Goal: Task Accomplishment & Management: Manage account settings

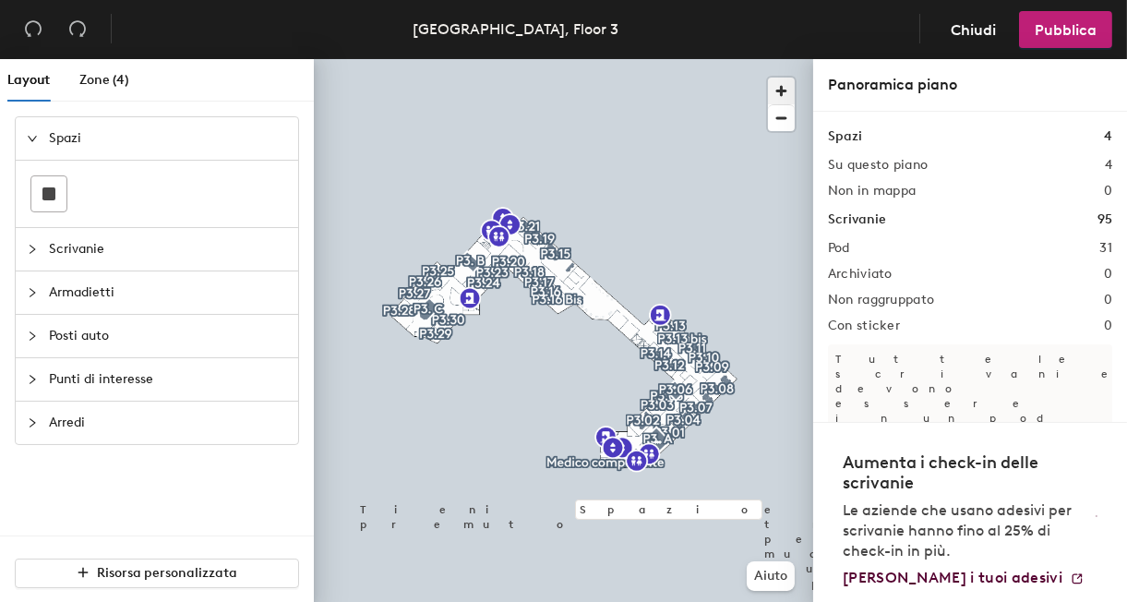
click at [777, 97] on span "button" at bounding box center [781, 91] width 27 height 27
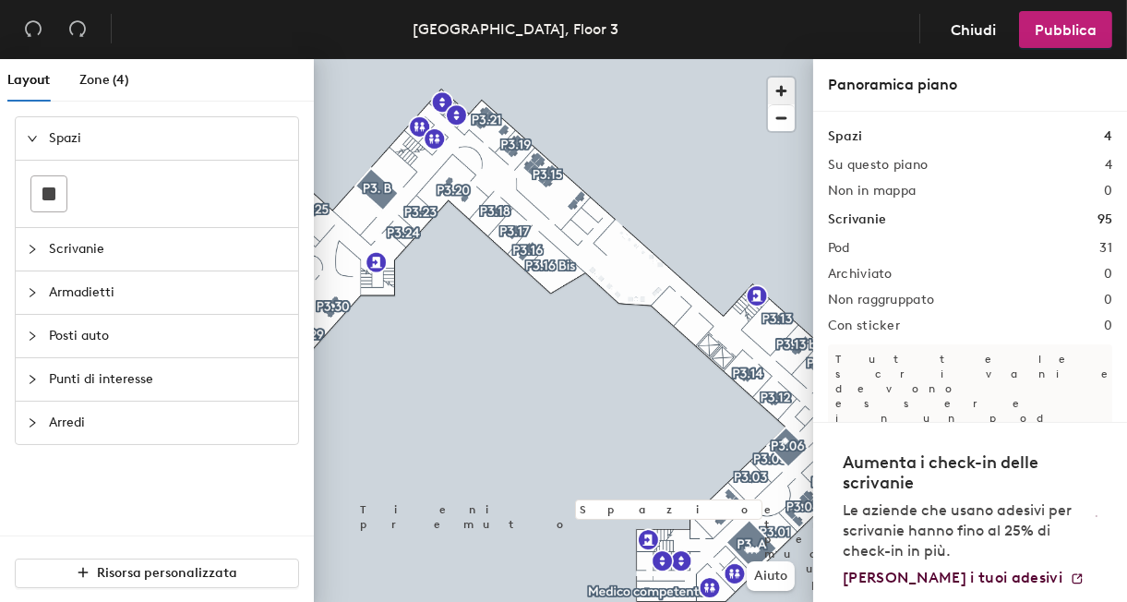
click at [777, 97] on span "button" at bounding box center [781, 91] width 27 height 27
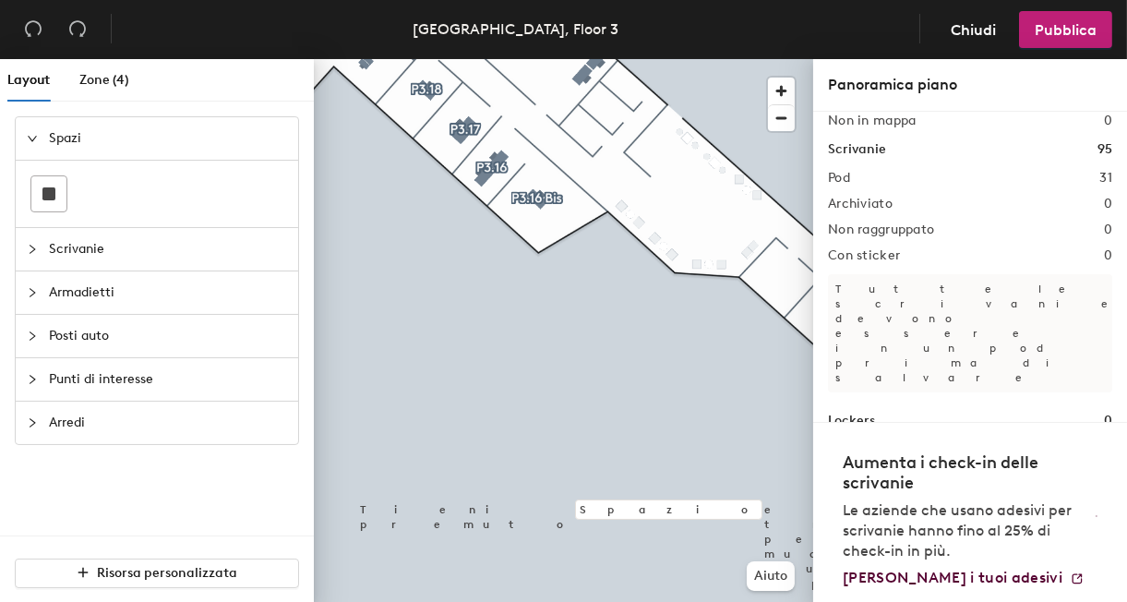
scroll to position [113, 0]
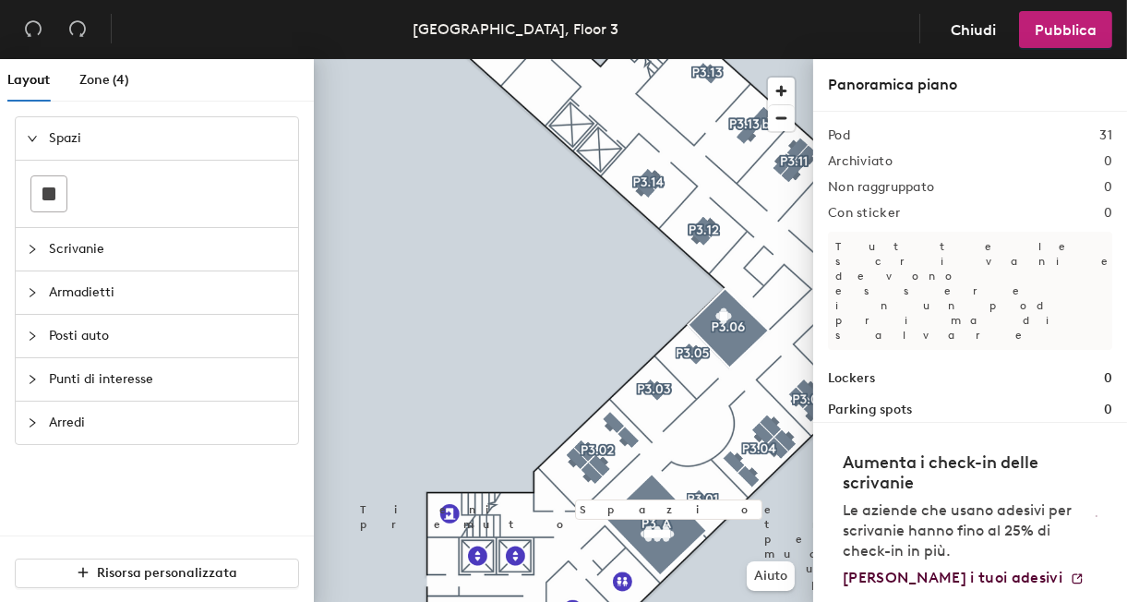
click at [33, 251] on icon "collapsed" at bounding box center [32, 249] width 11 height 11
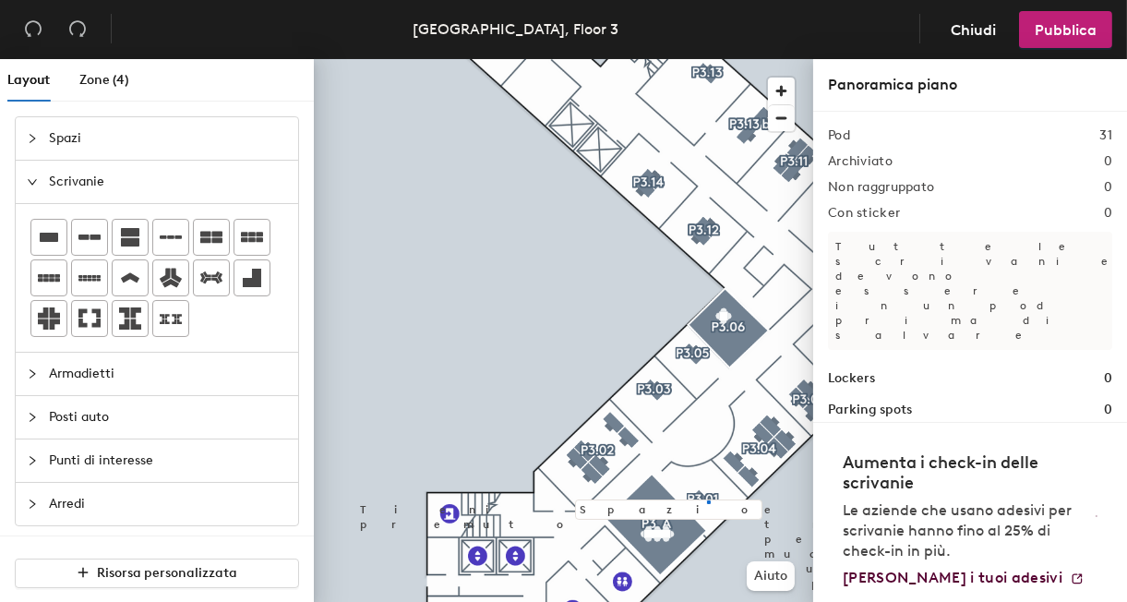
click at [707, 59] on div at bounding box center [563, 59] width 499 height 0
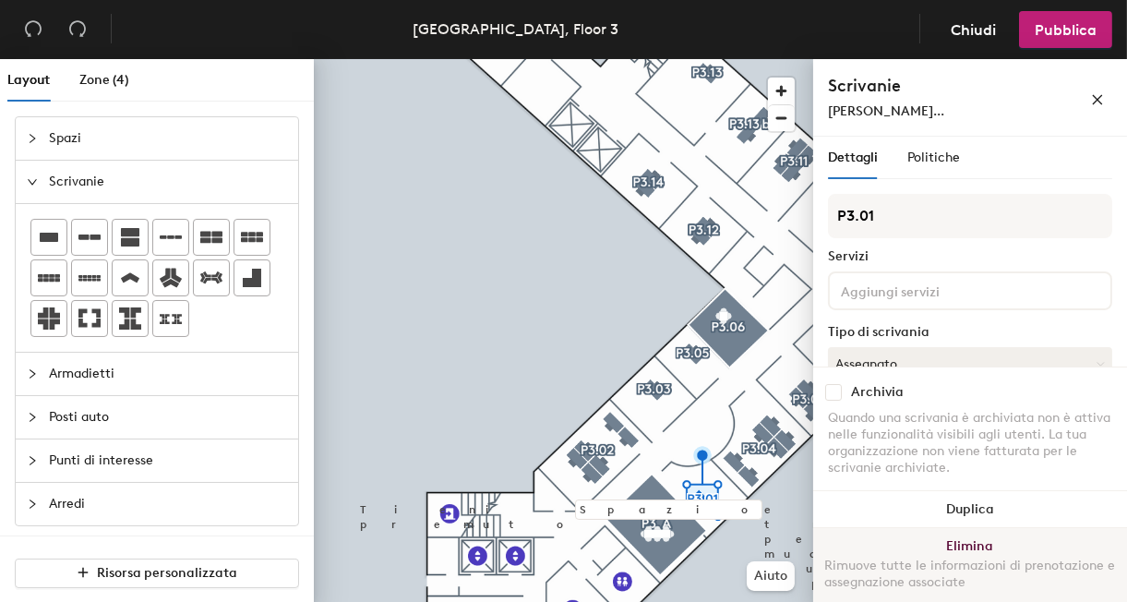
click at [957, 547] on button "Elimina Rimuove tutte le informazioni di prenotazione e assegnazione associate" at bounding box center [970, 568] width 314 height 81
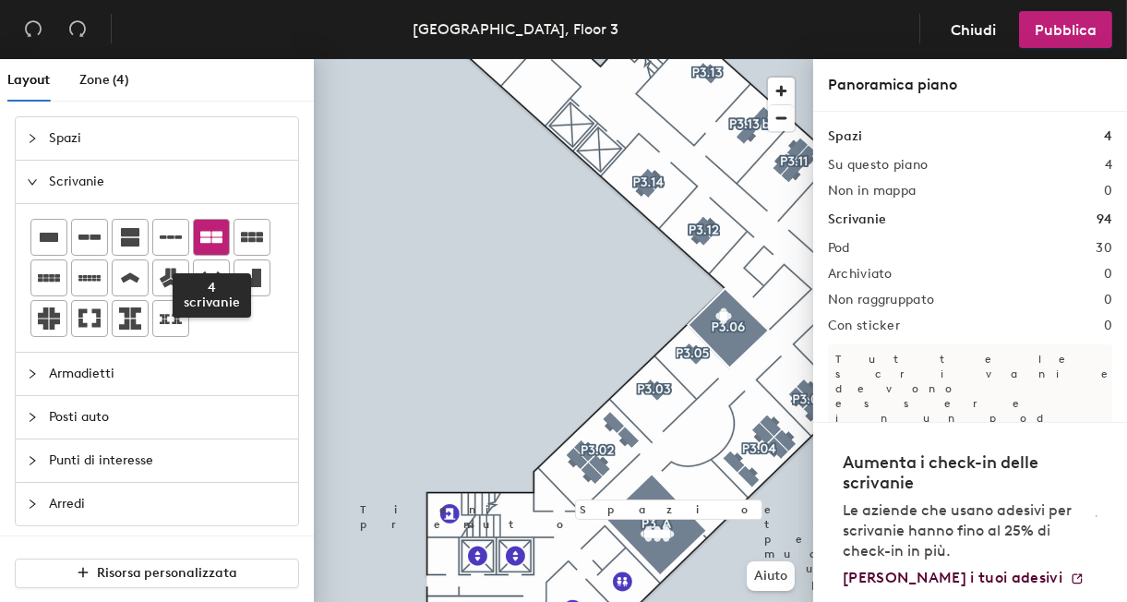
click at [213, 234] on icon at bounding box center [211, 238] width 22 height 12
click at [206, 234] on icon at bounding box center [211, 238] width 22 height 12
click at [703, 493] on div "Layout Zone (4) Spazi Scrivanie Armadietti Posti auto Punti di interesse Arredi…" at bounding box center [563, 334] width 1127 height 550
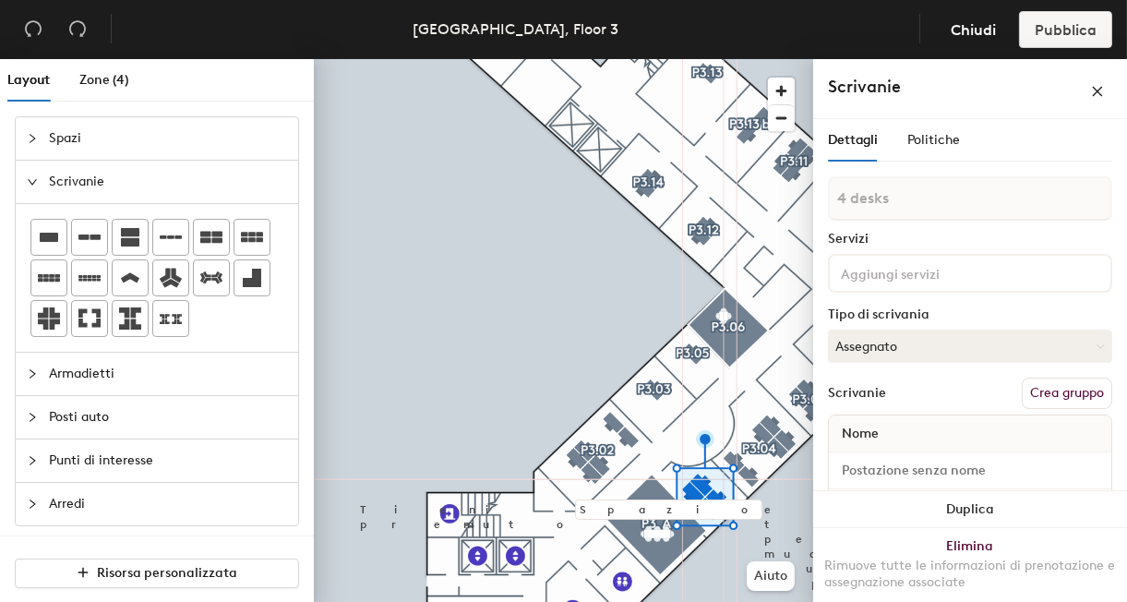
click at [644, 400] on div "Layout Zone (4) Spazi Scrivanie Armadietti Posti auto Punti di interesse Arredi…" at bounding box center [563, 334] width 1127 height 550
type input "1 desk"
type input "4 desks"
click at [942, 150] on div "Politiche" at bounding box center [933, 140] width 53 height 20
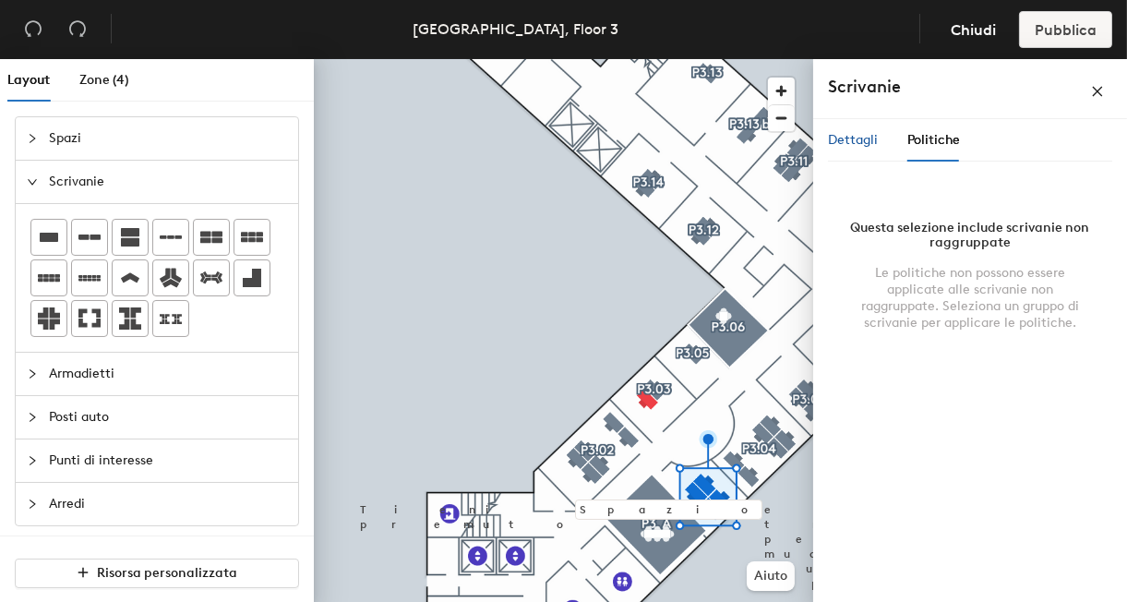
click at [850, 141] on span "Dettagli" at bounding box center [853, 140] width 50 height 16
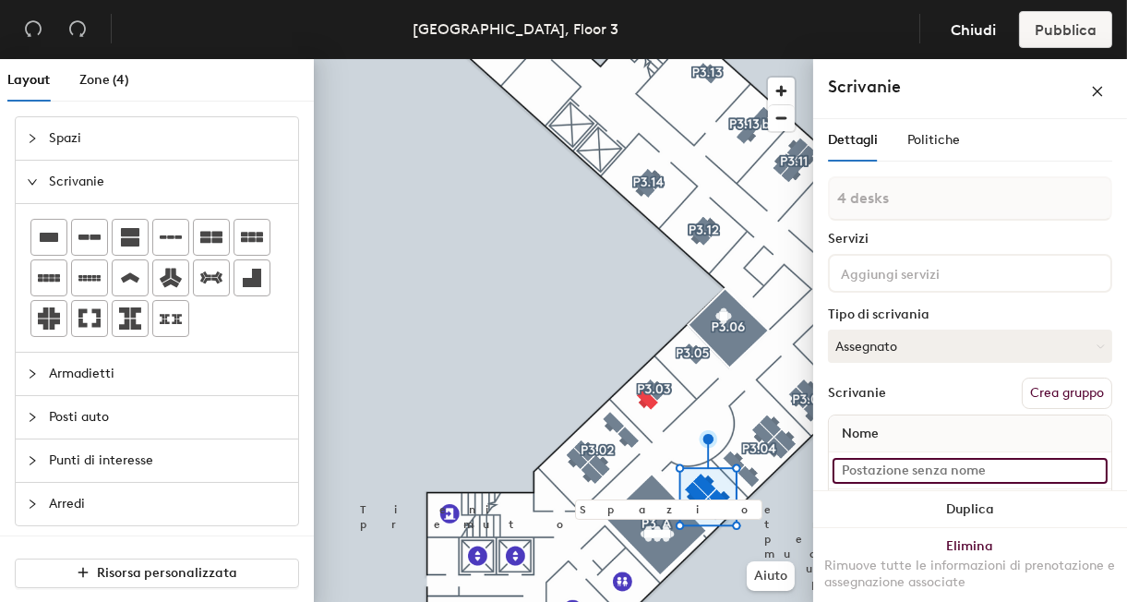
click at [856, 468] on input at bounding box center [970, 471] width 275 height 26
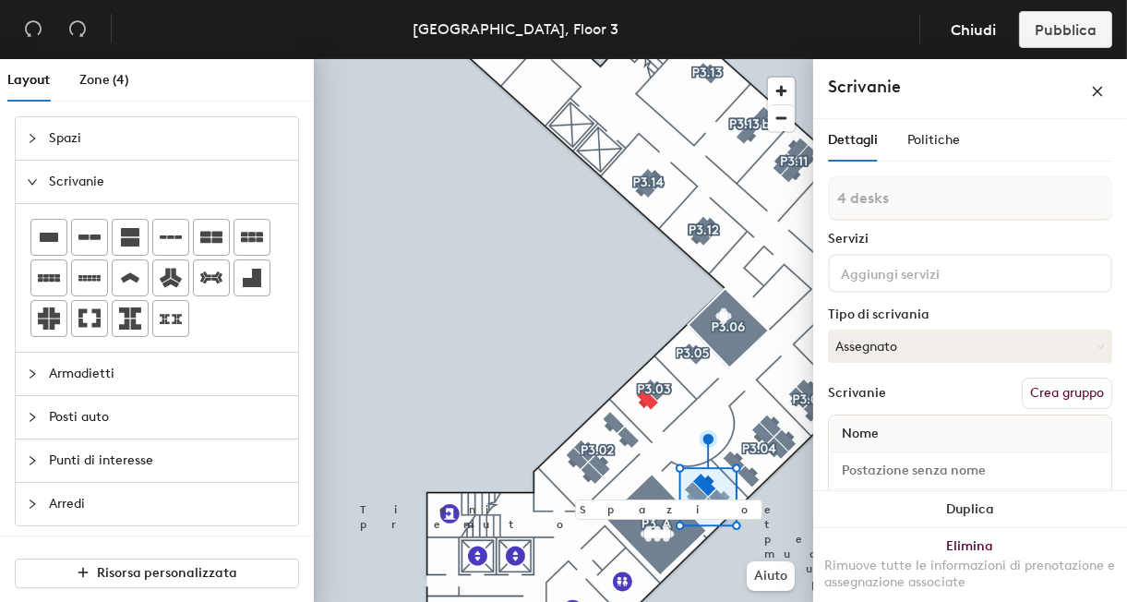
click at [1028, 401] on button "Crea gruppo" at bounding box center [1067, 393] width 90 height 31
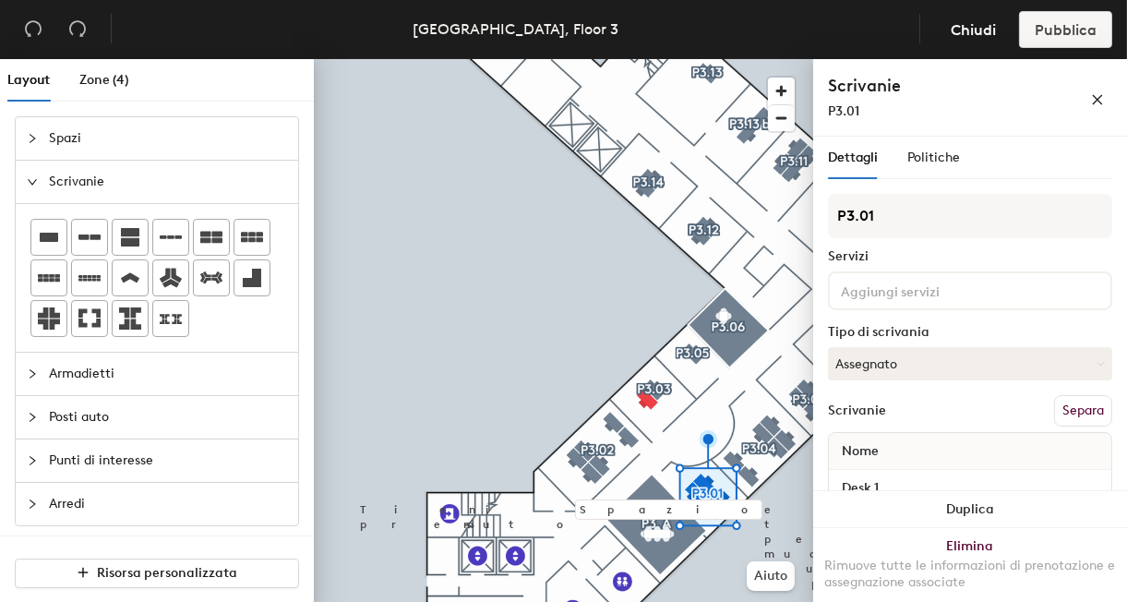
type input "P3.01"
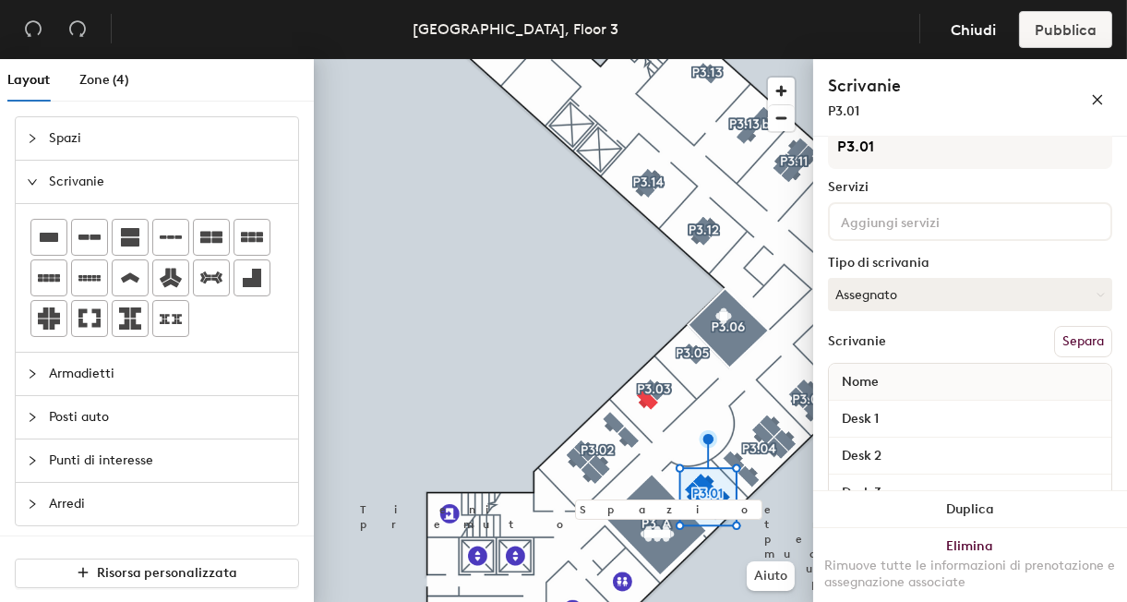
scroll to position [67, 0]
click at [93, 82] on span "Zone (4)" at bounding box center [104, 80] width 50 height 16
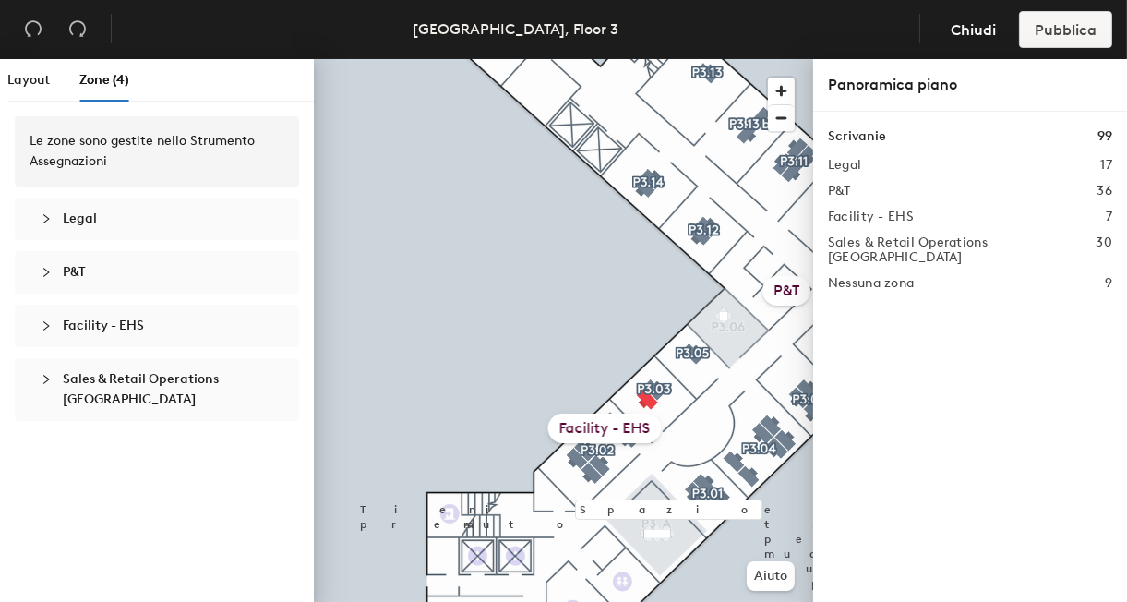
click at [618, 430] on div "Facility - EHS" at bounding box center [605, 429] width 114 height 30
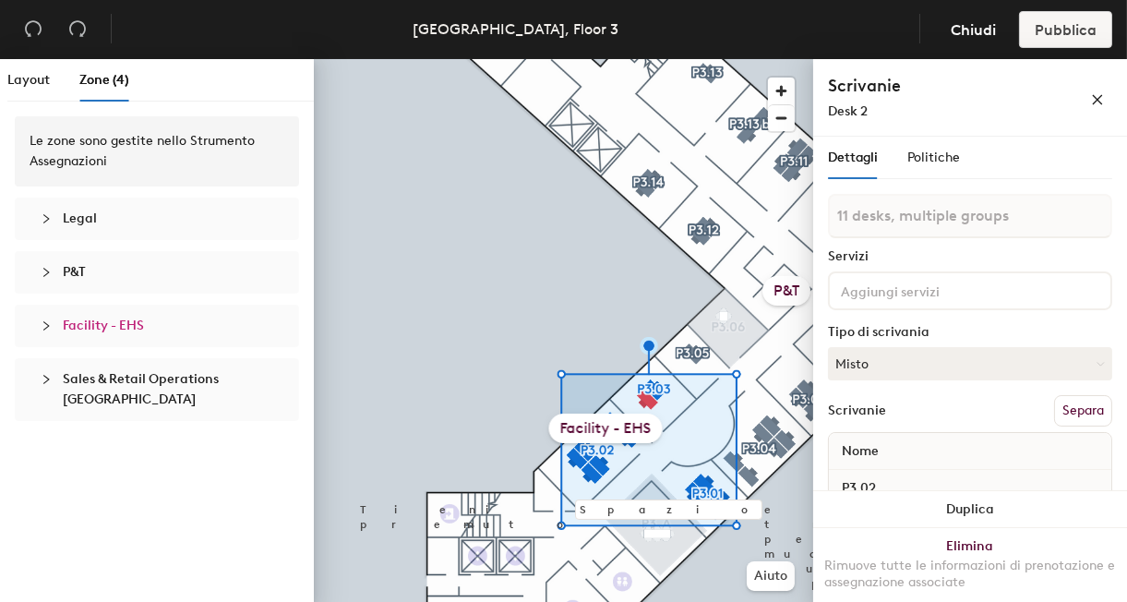
type input "12 desks, multiple groups"
click at [30, 86] on span "Layout" at bounding box center [28, 80] width 42 height 16
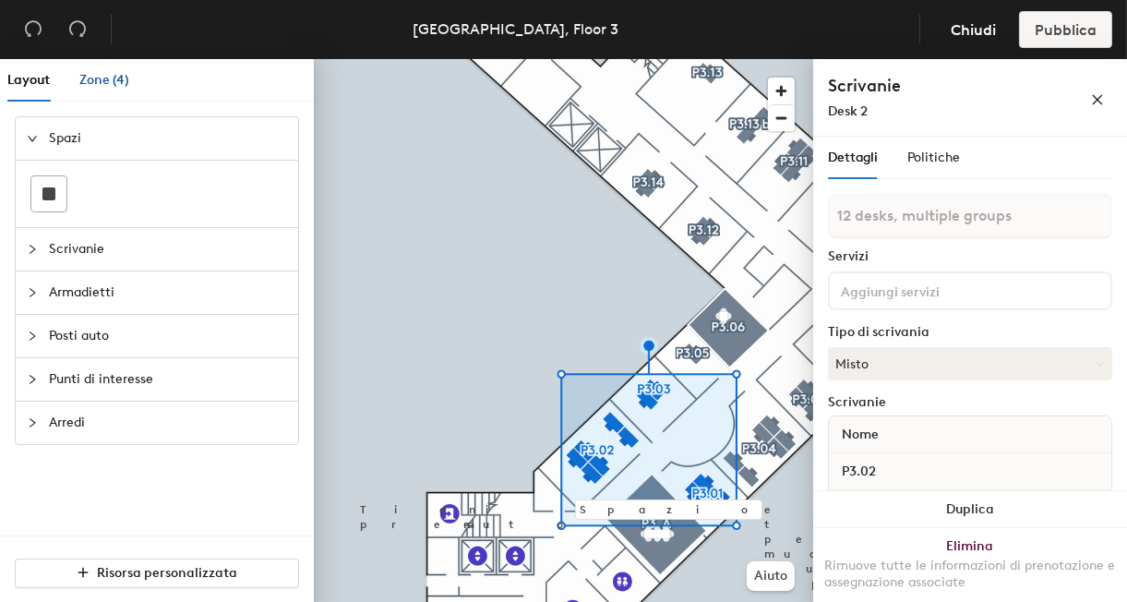
click at [108, 89] on div "Zone (4)" at bounding box center [104, 80] width 50 height 20
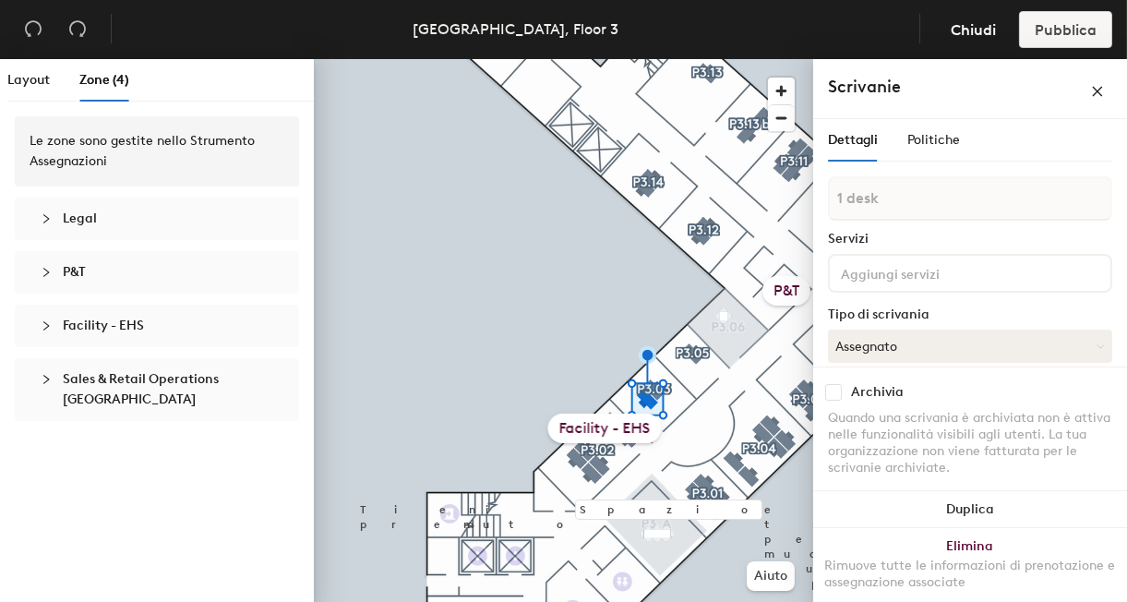
click at [615, 428] on div "Facility - EHS" at bounding box center [605, 429] width 114 height 30
type input "7 desks, multiple groups"
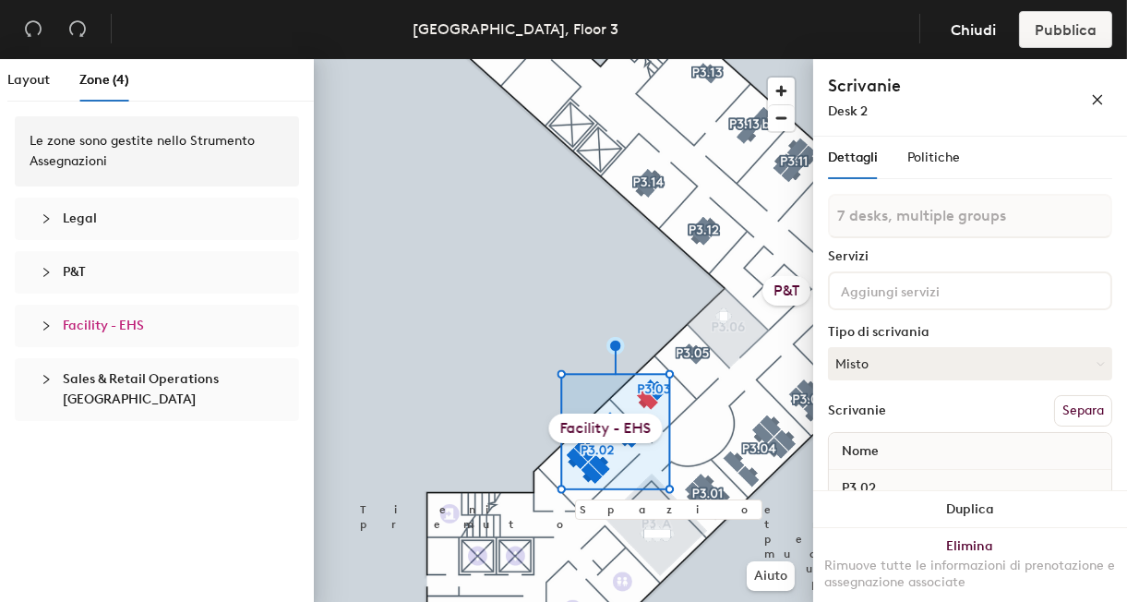
click at [90, 318] on span "Facility - EHS" at bounding box center [103, 326] width 81 height 16
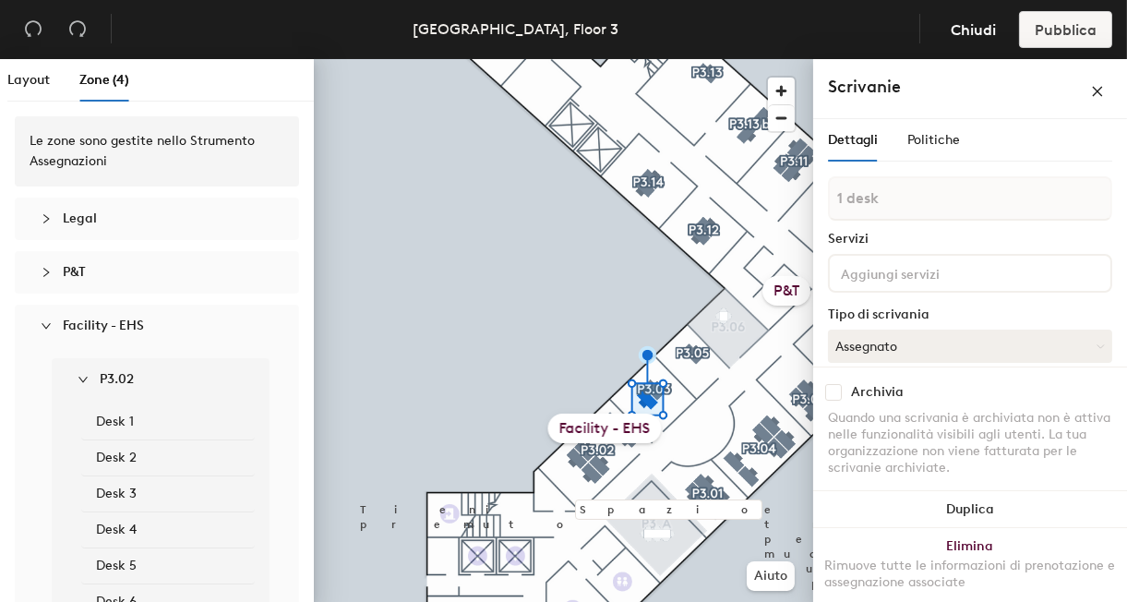
click at [101, 333] on span "Facility - EHS" at bounding box center [168, 326] width 210 height 20
type input "7 desks, multiple groups"
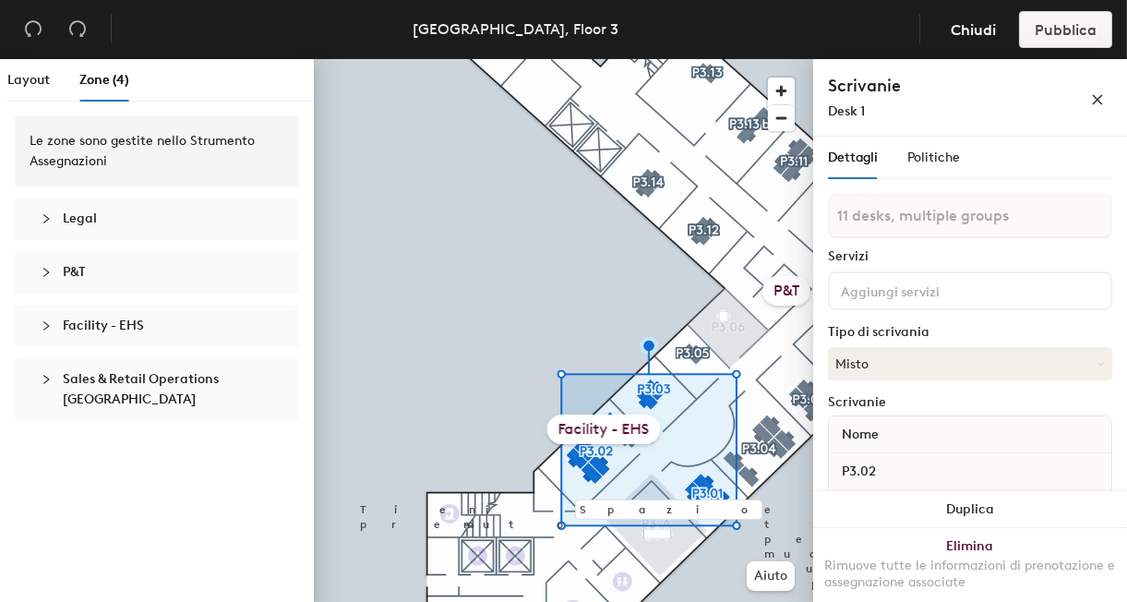
type input "12 desks, multiple groups"
click at [1096, 102] on icon "close" at bounding box center [1098, 100] width 10 height 10
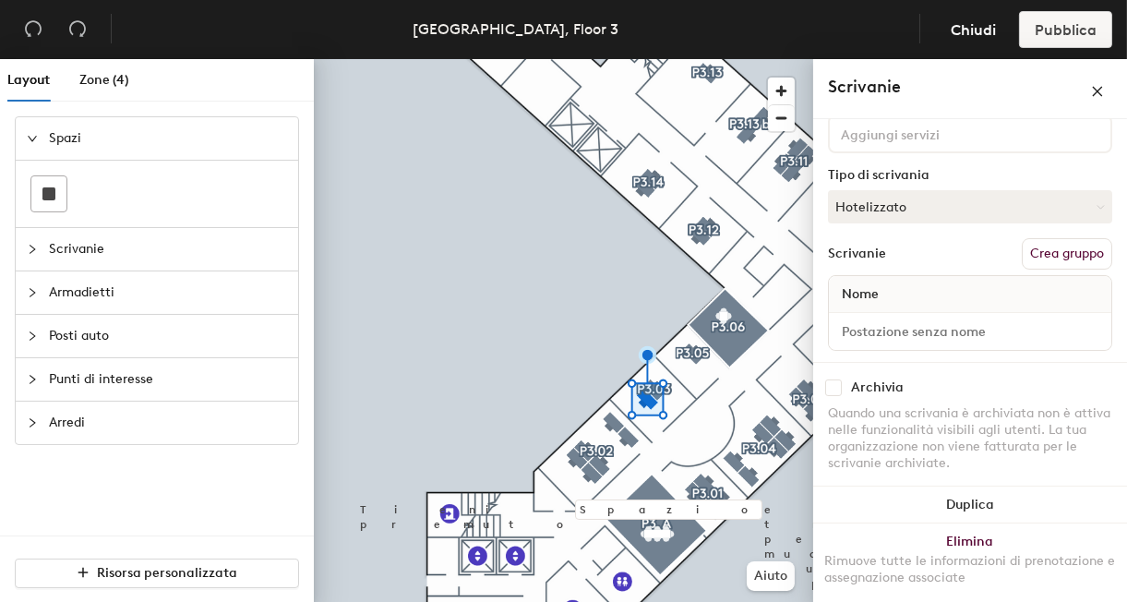
scroll to position [147, 0]
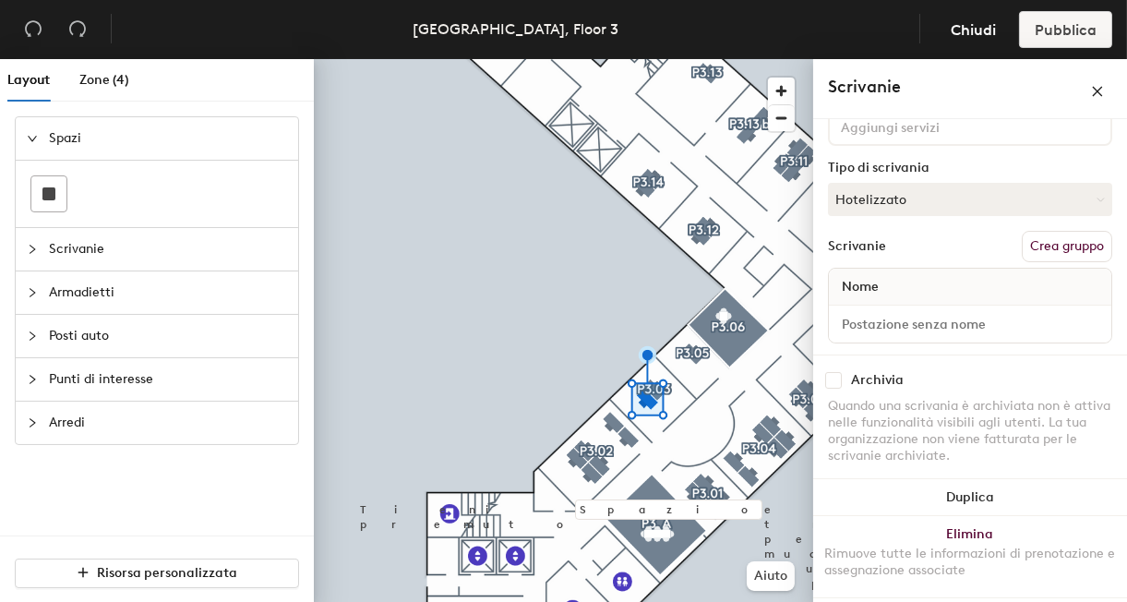
click at [1043, 243] on button "Crea gruppo" at bounding box center [1067, 246] width 90 height 31
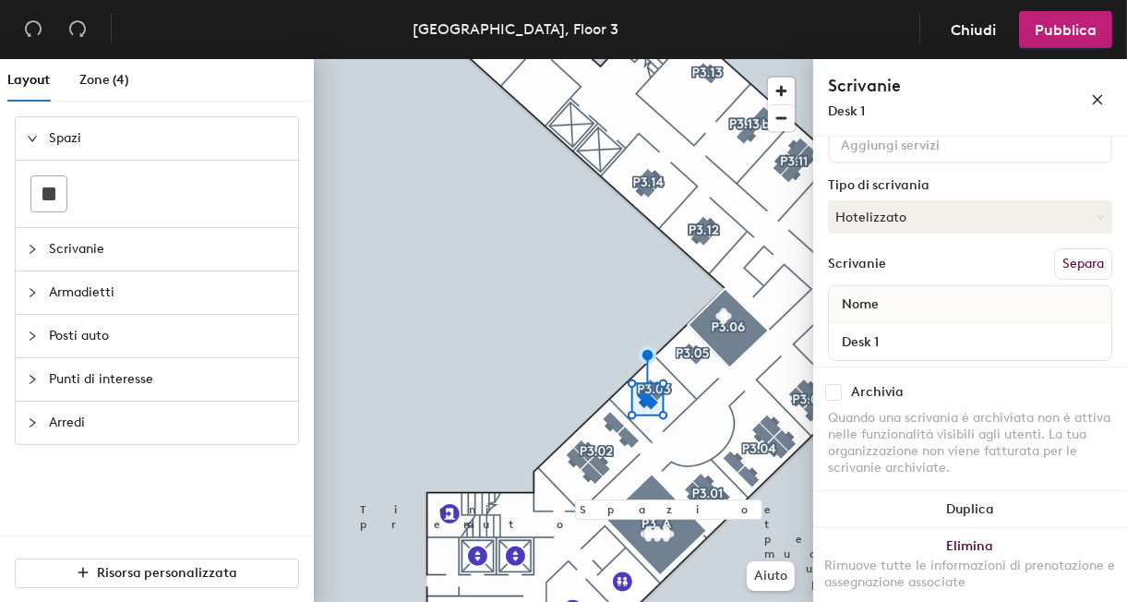
scroll to position [0, 0]
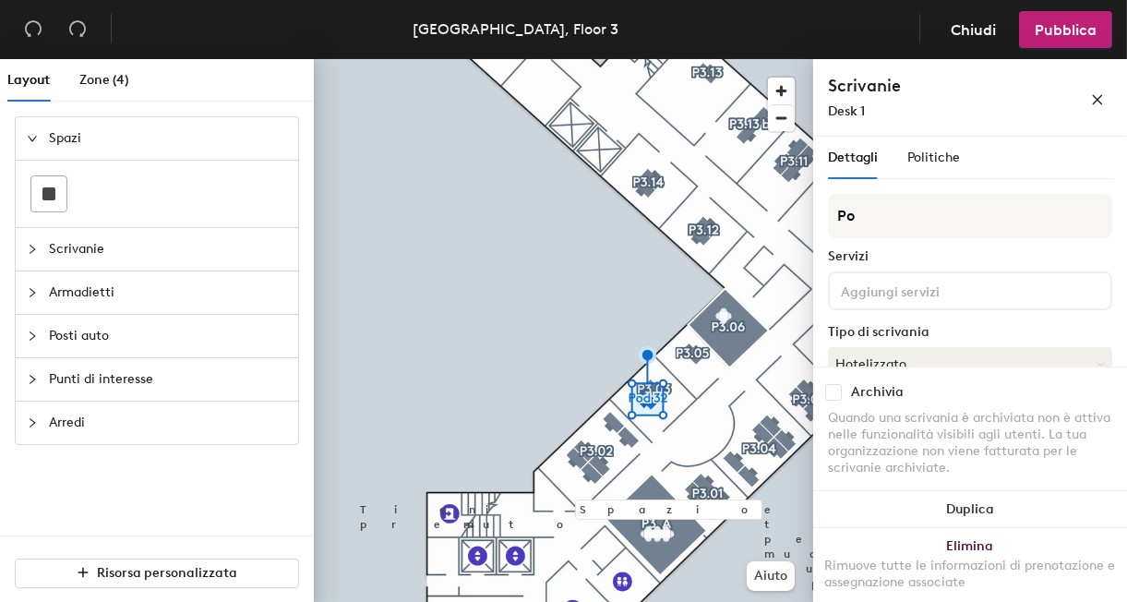
type input "P"
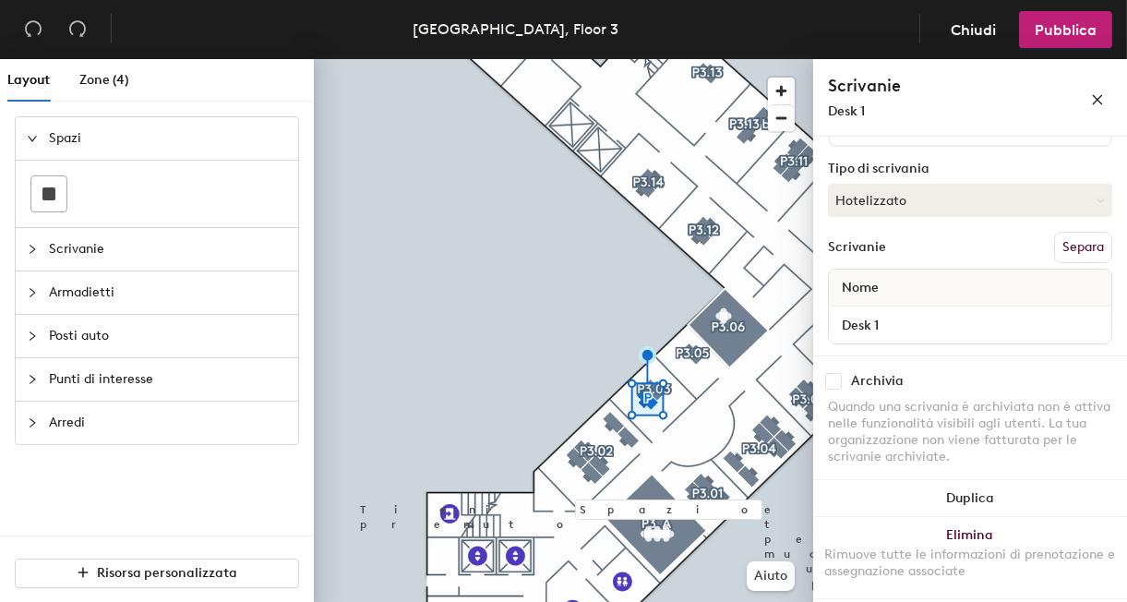
scroll to position [155, 0]
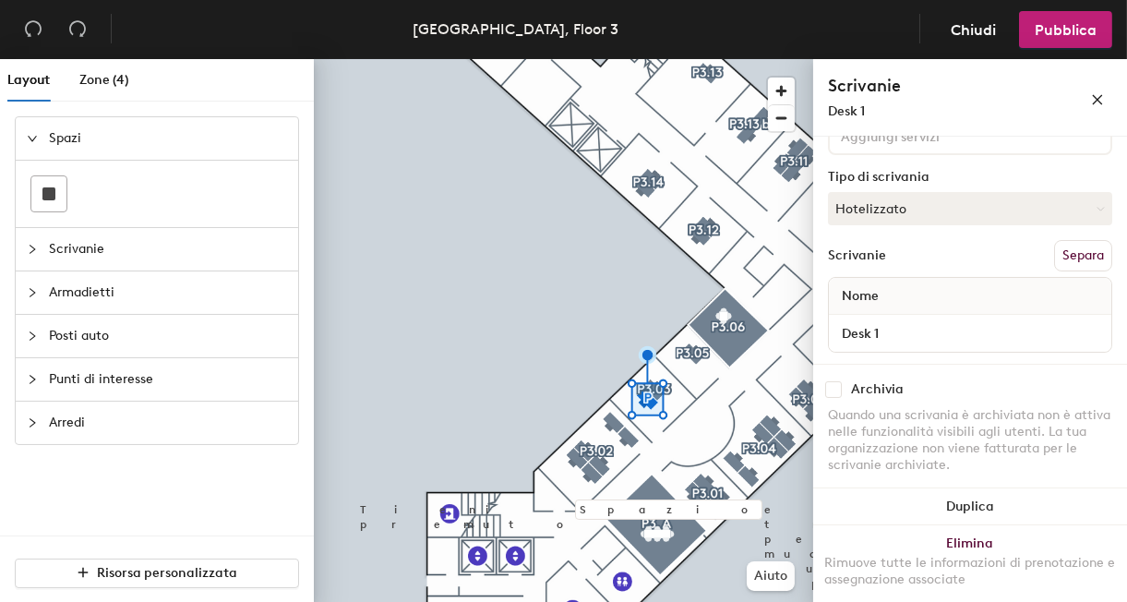
click at [1060, 255] on button "Separa" at bounding box center [1083, 255] width 58 height 31
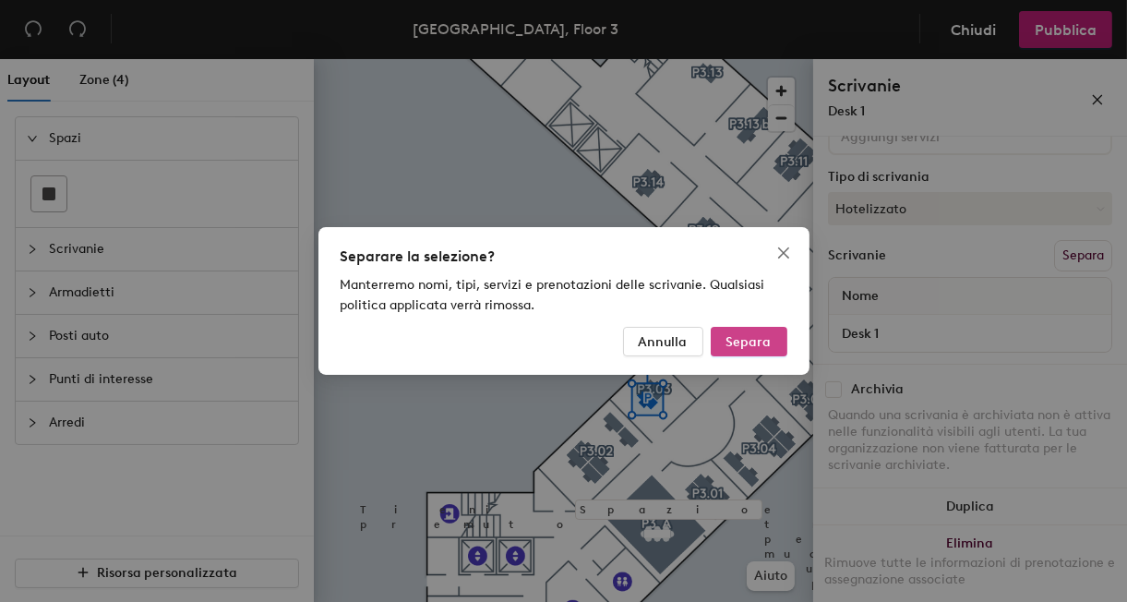
click at [739, 338] on span "Separa" at bounding box center [748, 342] width 45 height 16
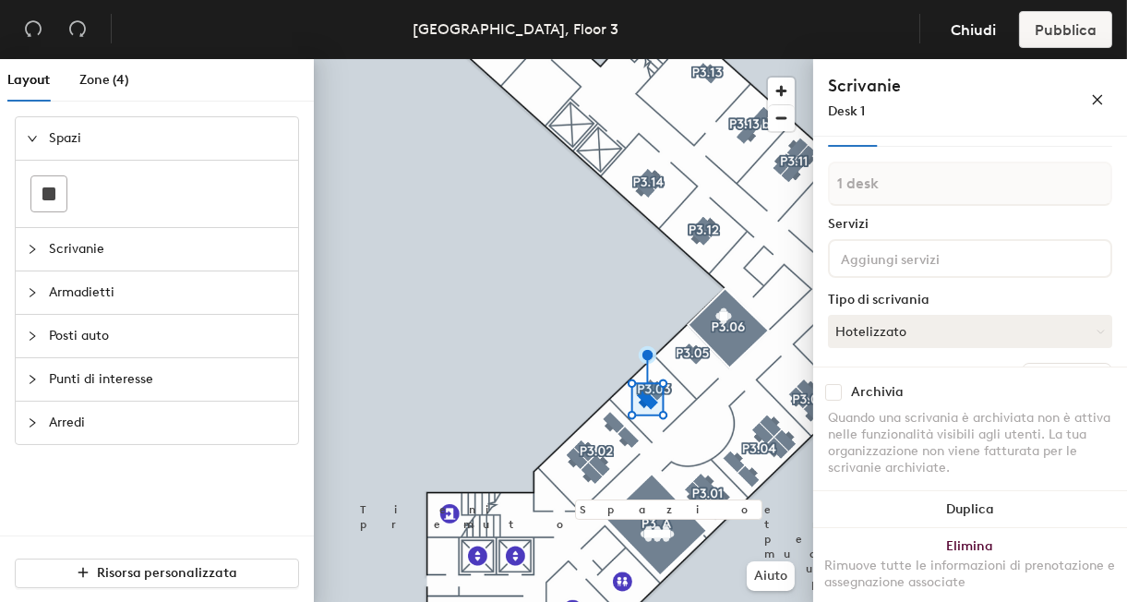
scroll to position [0, 0]
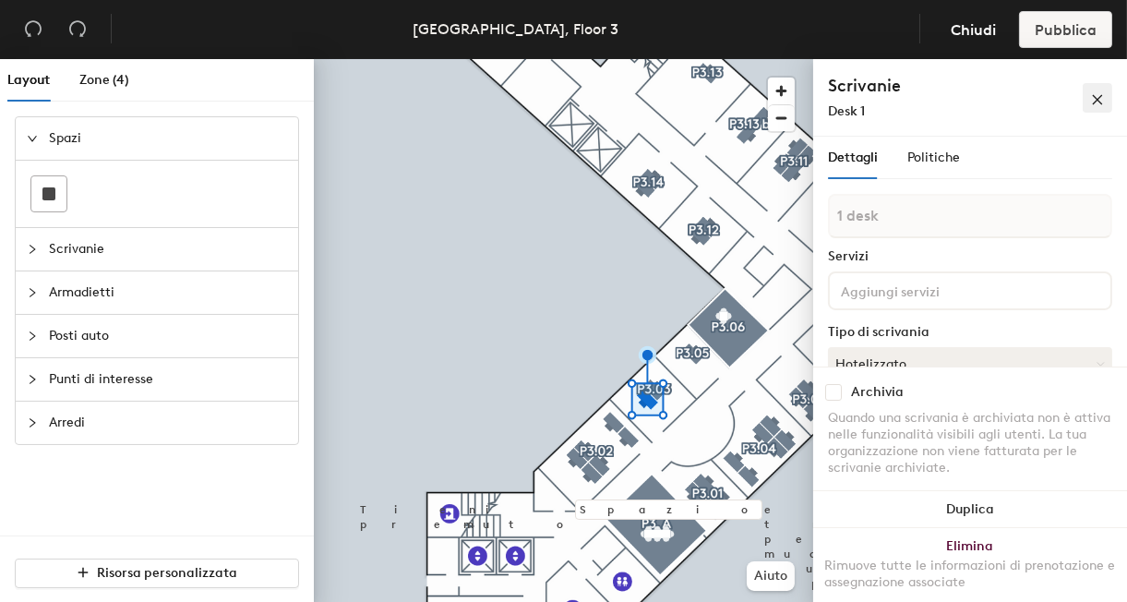
click at [1102, 96] on icon "close" at bounding box center [1097, 99] width 13 height 13
click at [915, 282] on input at bounding box center [920, 290] width 166 height 22
click at [1058, 174] on div "Dettagli Politiche" at bounding box center [970, 158] width 284 height 42
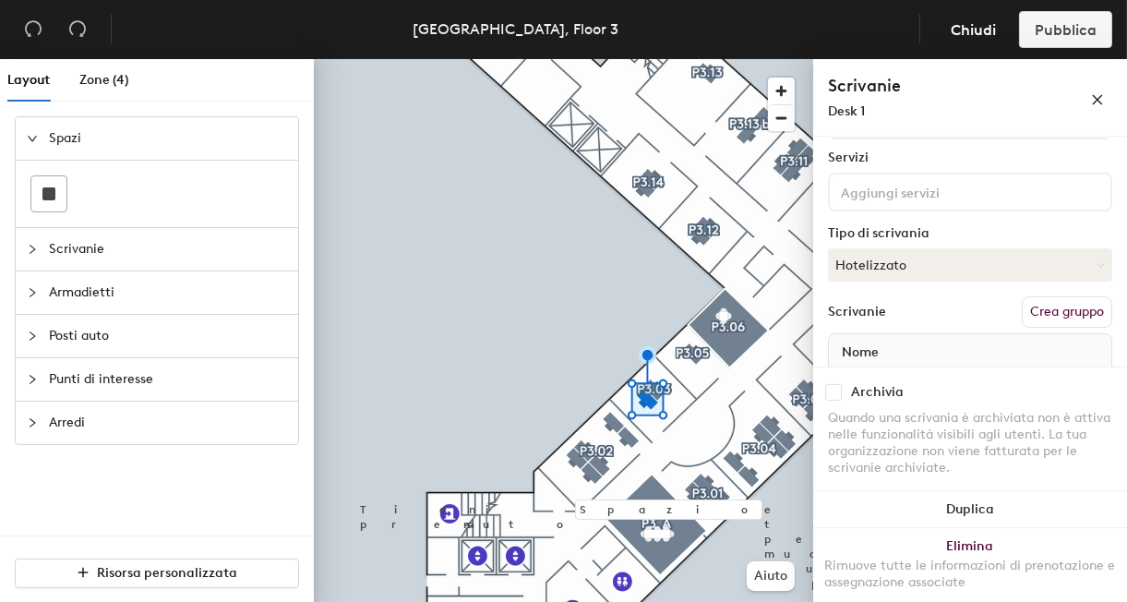
scroll to position [163, 0]
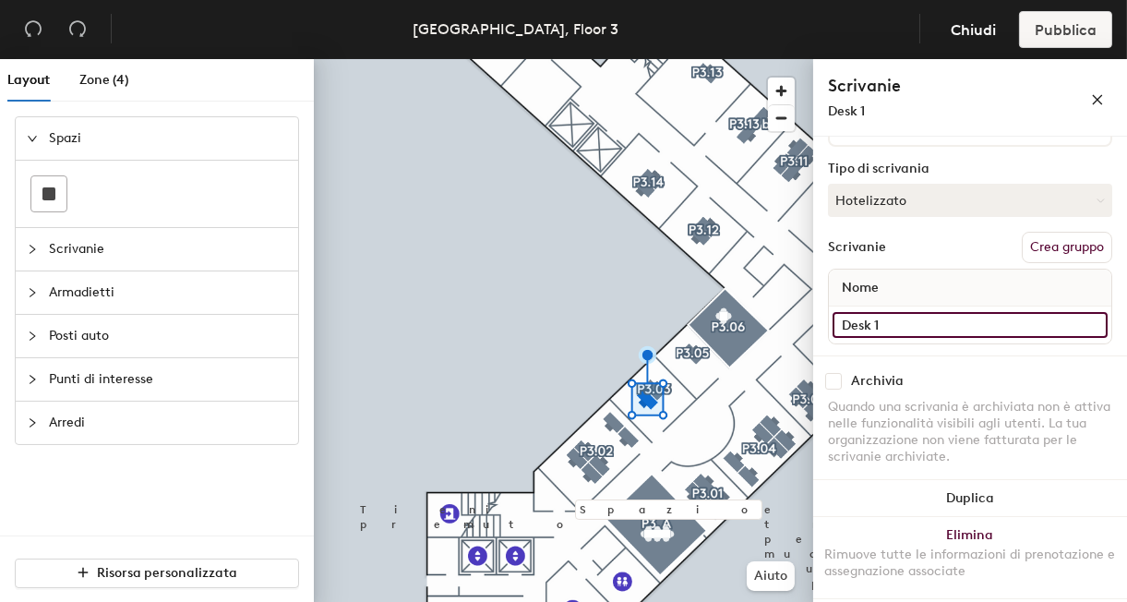
click at [870, 318] on input "Desk 1" at bounding box center [970, 325] width 275 height 26
click at [887, 320] on input "Desk 1" at bounding box center [970, 325] width 275 height 26
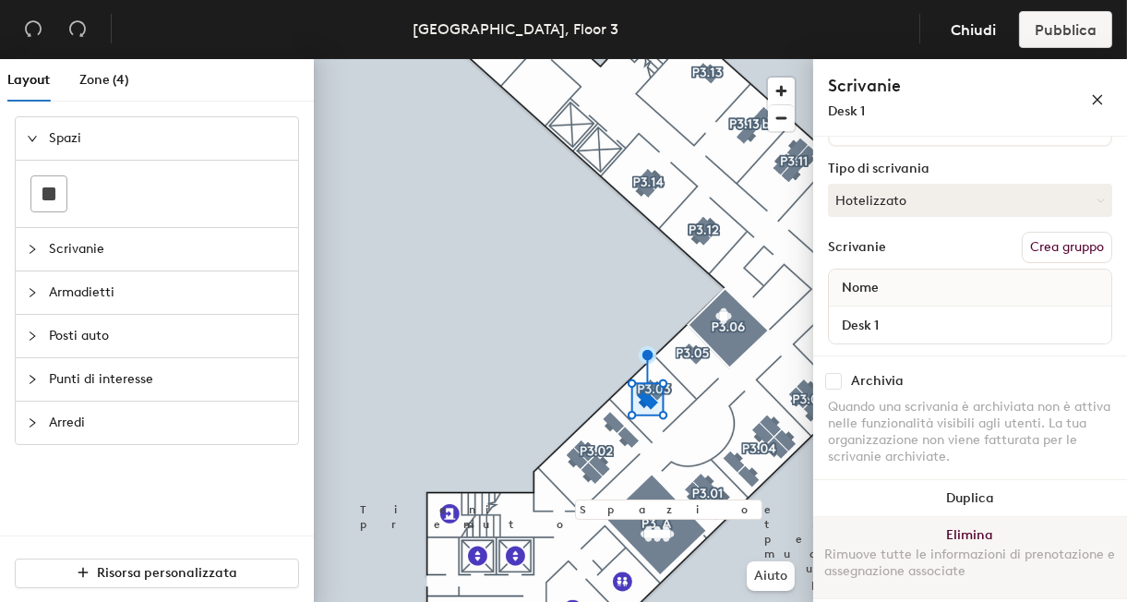
click at [987, 536] on button "Elimina Rimuove tutte le informazioni di prenotazione e assegnazione associate" at bounding box center [970, 557] width 314 height 81
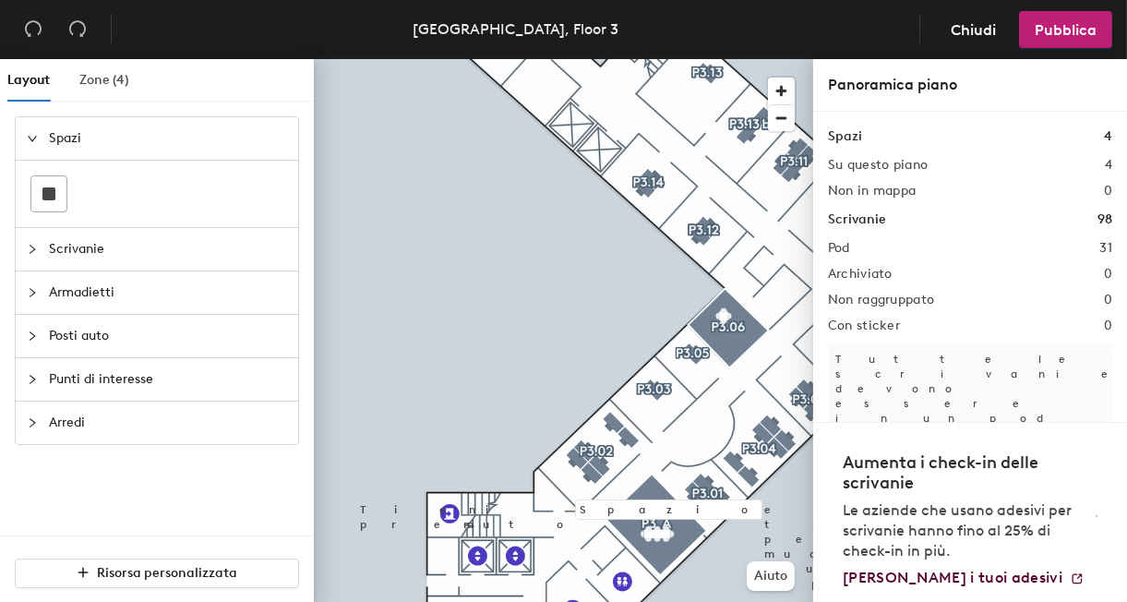
click at [116, 67] on div "Zone (4)" at bounding box center [104, 80] width 50 height 42
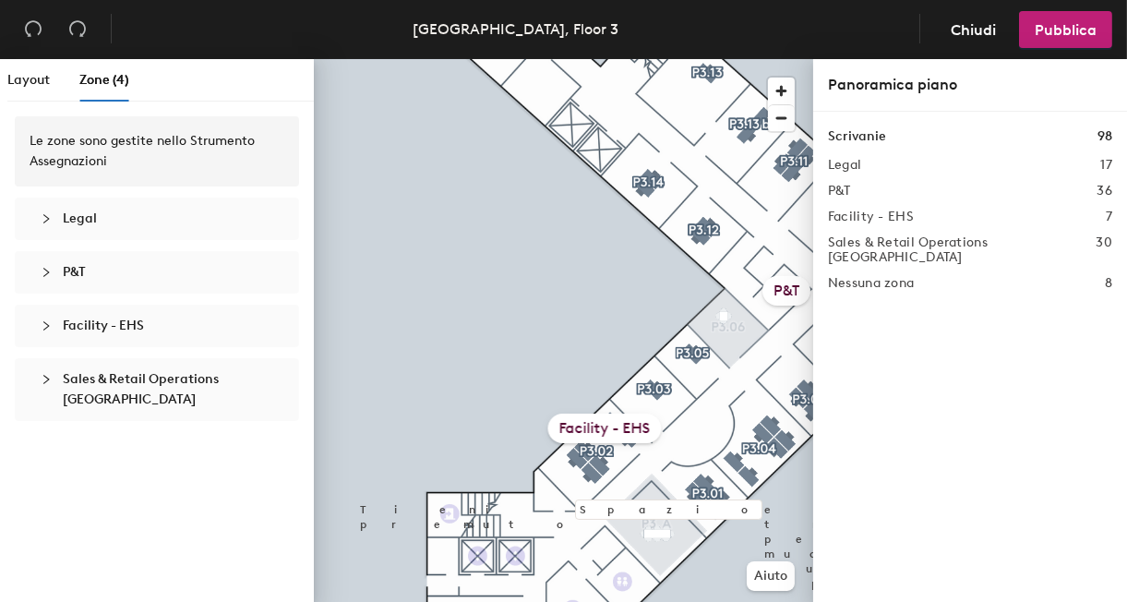
click at [597, 420] on div "Facility - EHS" at bounding box center [605, 429] width 114 height 30
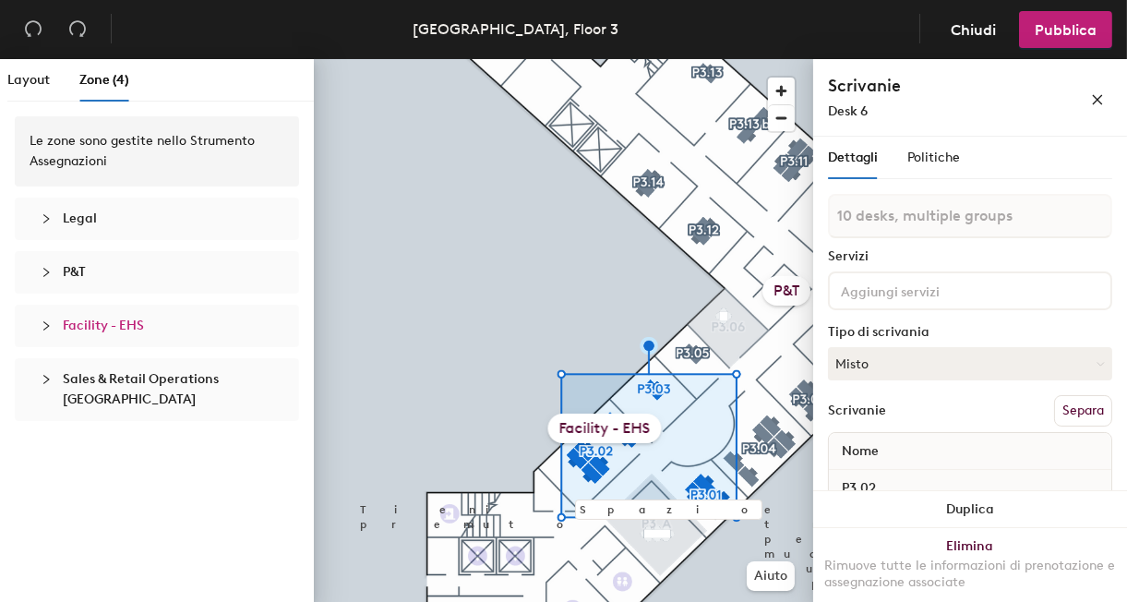
type input "11 desks, multiple groups"
click at [1075, 31] on span "Pubblica" at bounding box center [1066, 30] width 62 height 18
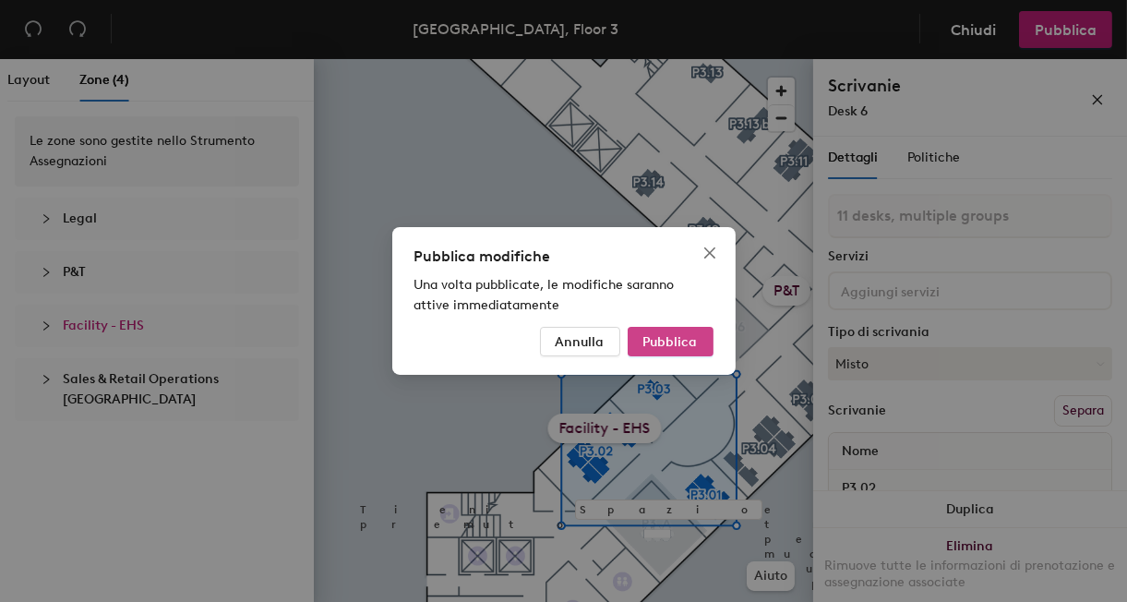
click at [682, 342] on span "Pubblica" at bounding box center [670, 342] width 54 height 16
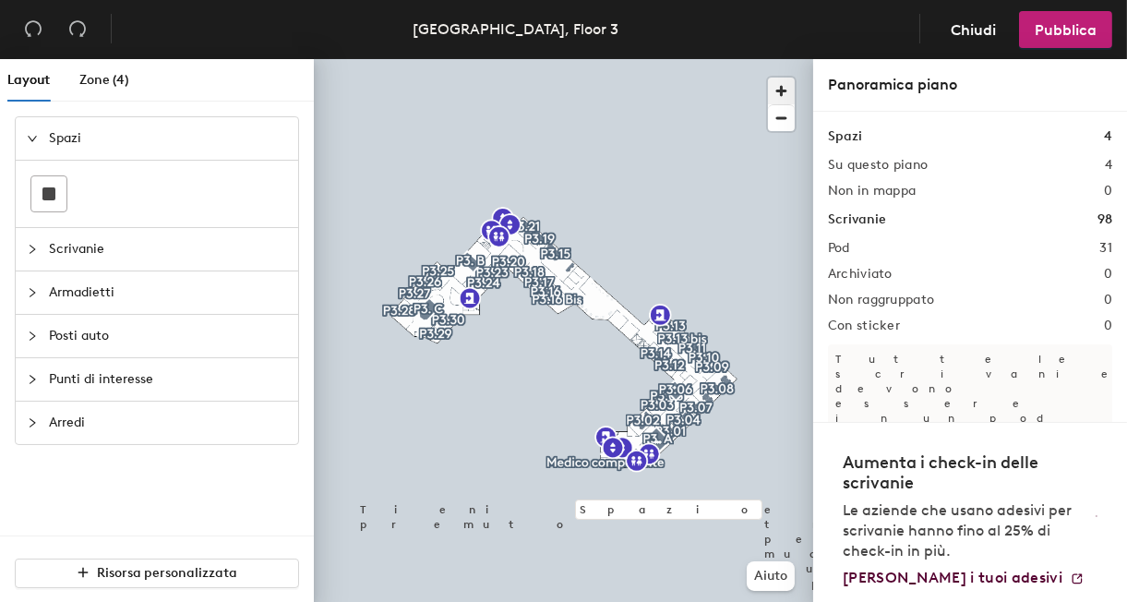
click at [786, 90] on span "button" at bounding box center [781, 91] width 27 height 27
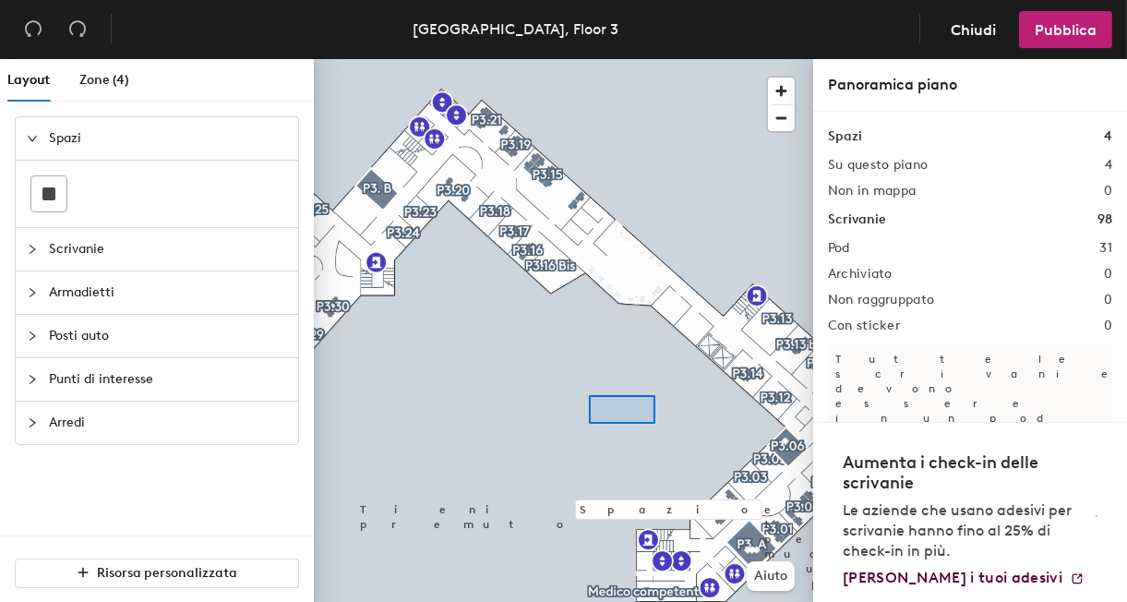
click at [597, 59] on div at bounding box center [563, 59] width 499 height 0
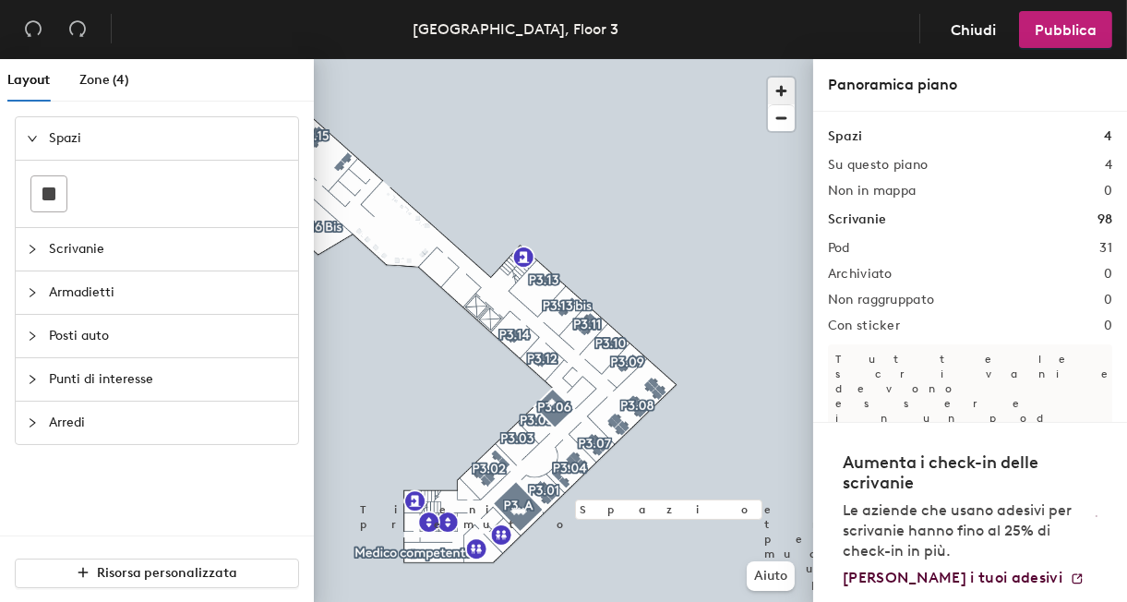
click at [786, 89] on span "button" at bounding box center [781, 91] width 27 height 27
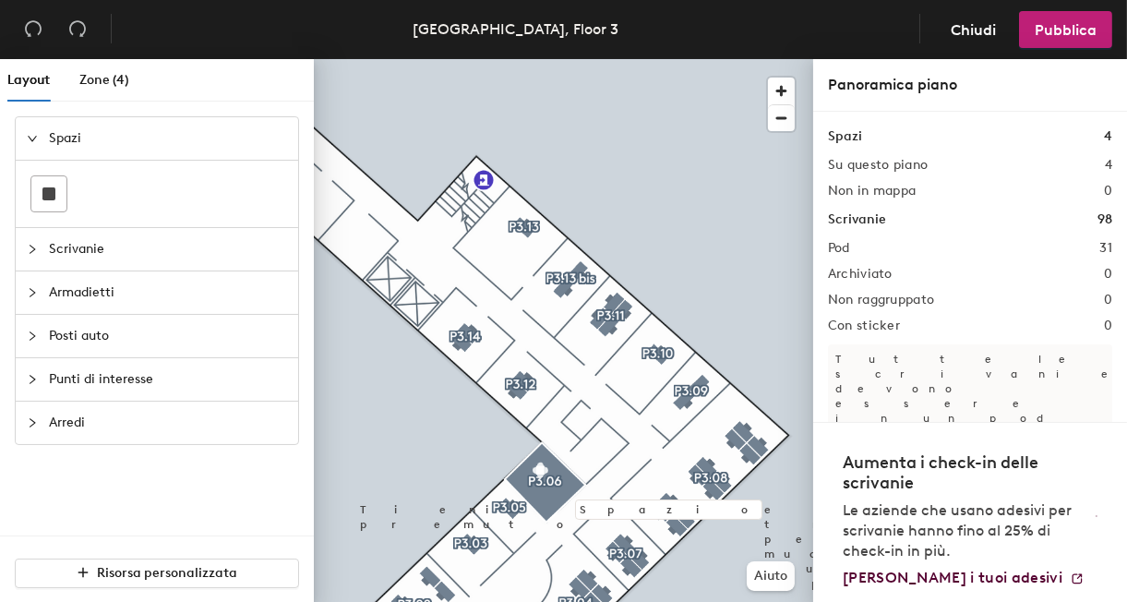
click at [36, 247] on icon "collapsed" at bounding box center [32, 249] width 11 height 11
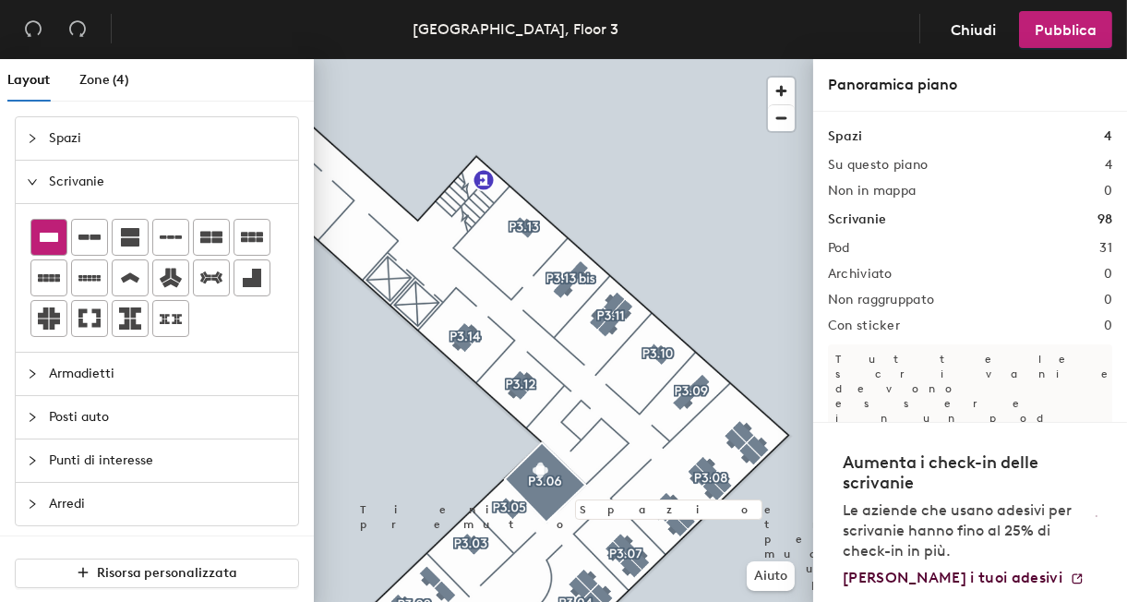
click at [58, 242] on icon at bounding box center [49, 237] width 22 height 22
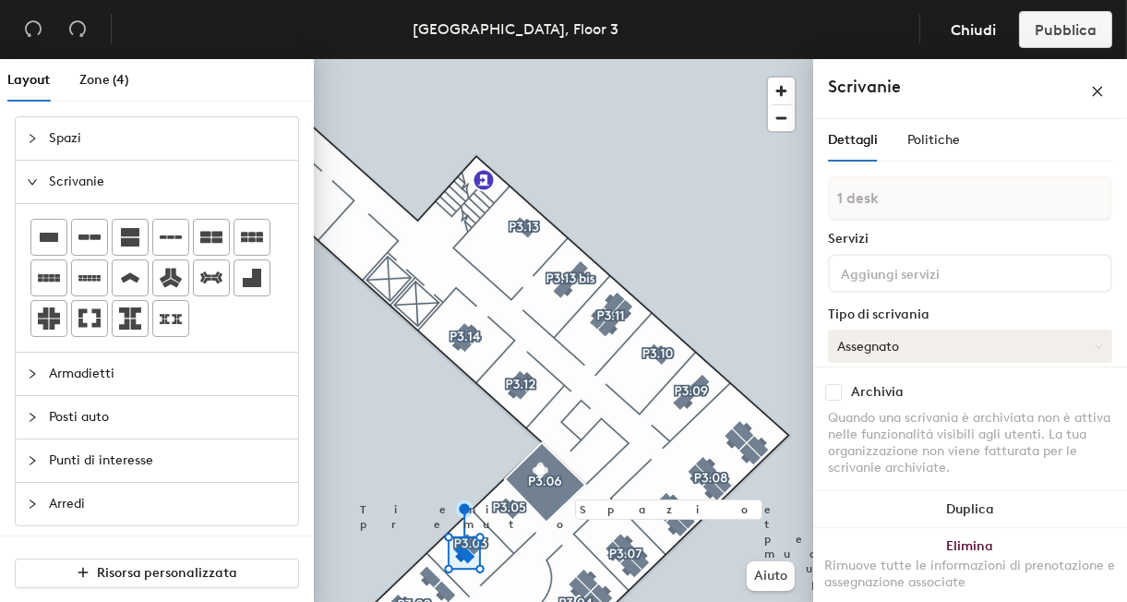
click at [956, 348] on button "Assegnato" at bounding box center [970, 346] width 284 height 33
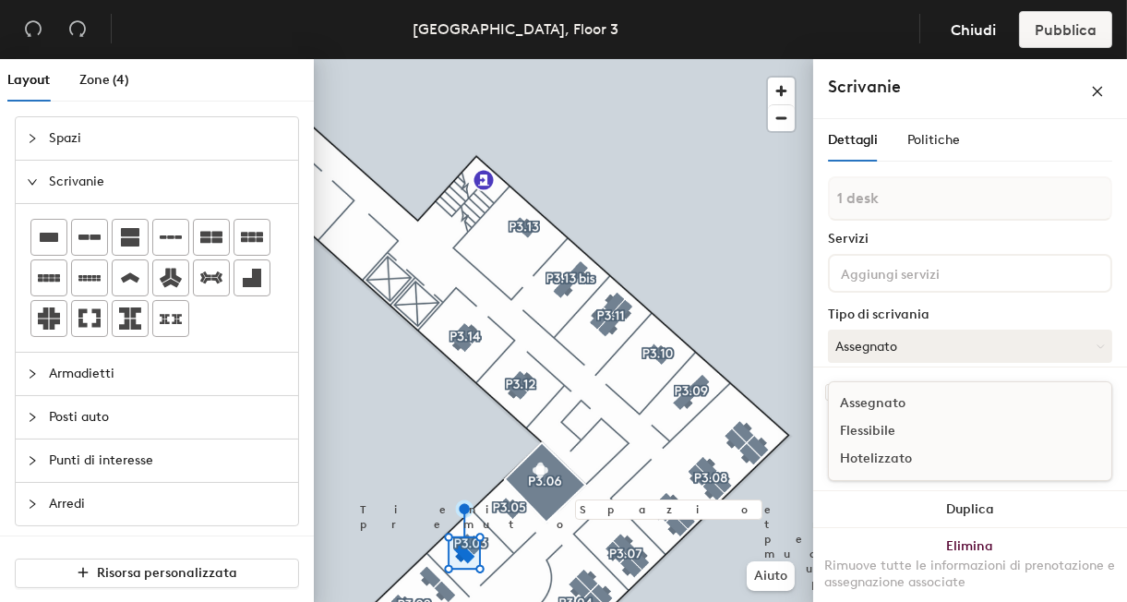
click at [906, 451] on div "Hotelizzato" at bounding box center [921, 459] width 185 height 28
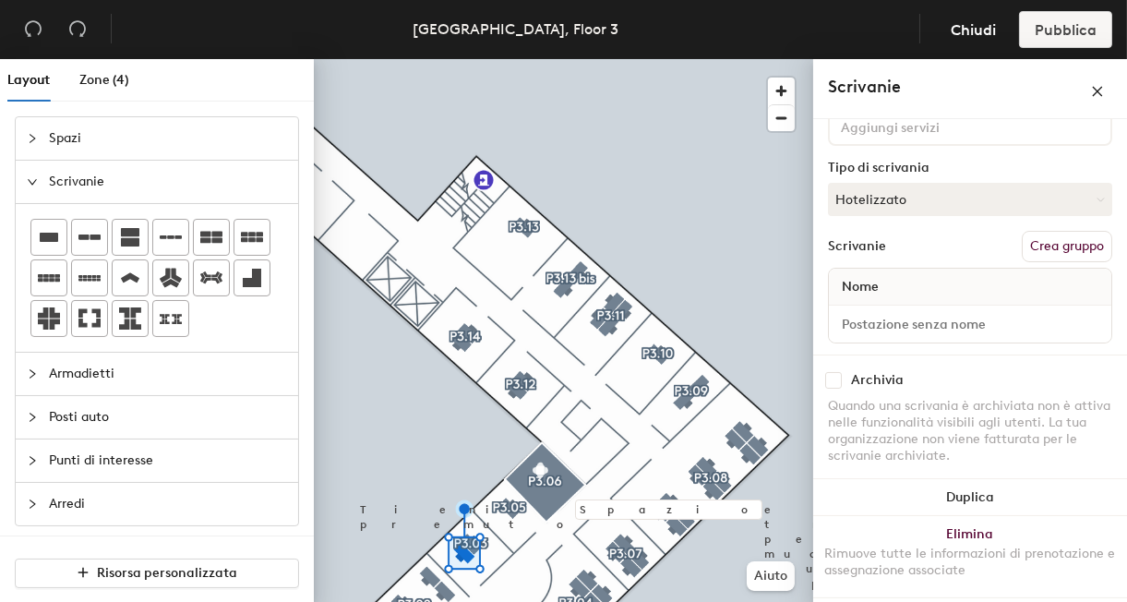
scroll to position [146, 0]
click at [977, 204] on button "Hotelizzato" at bounding box center [970, 200] width 284 height 33
click at [887, 278] on div "Flessibile" at bounding box center [921, 285] width 185 height 28
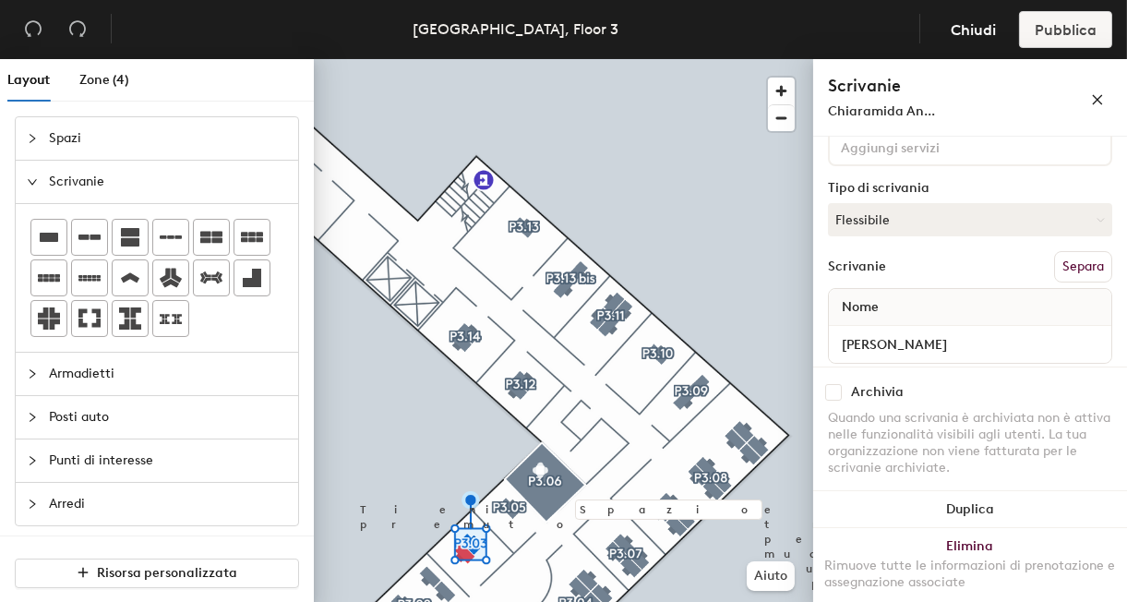
scroll to position [139, 0]
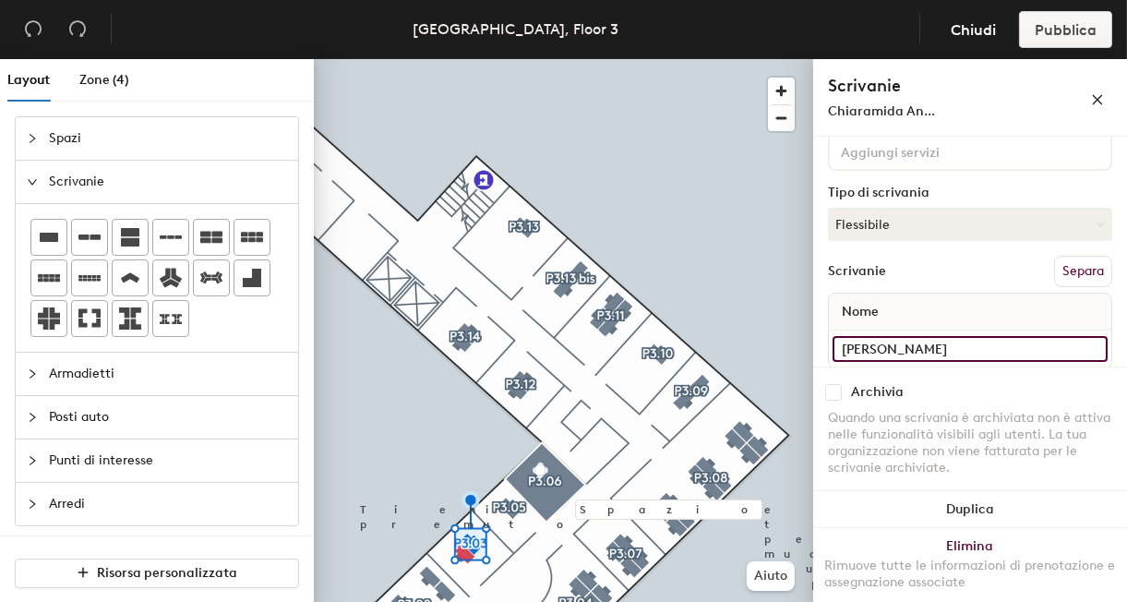
click at [1078, 348] on input "Chiaramida Antonella" at bounding box center [970, 349] width 275 height 26
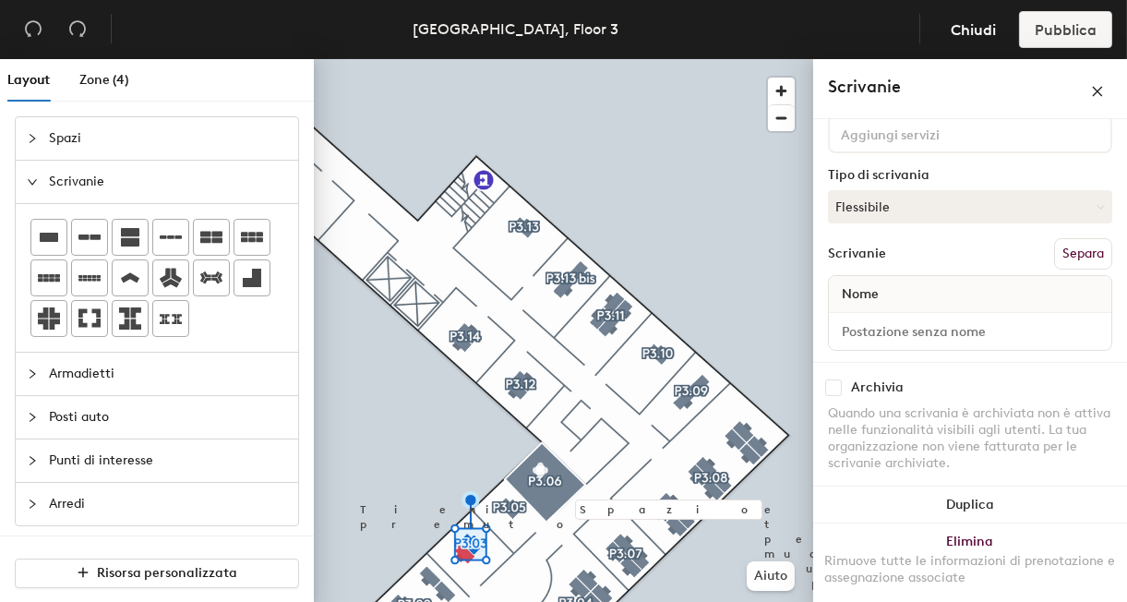
click at [1014, 260] on div "Scrivanie Separa" at bounding box center [970, 253] width 284 height 31
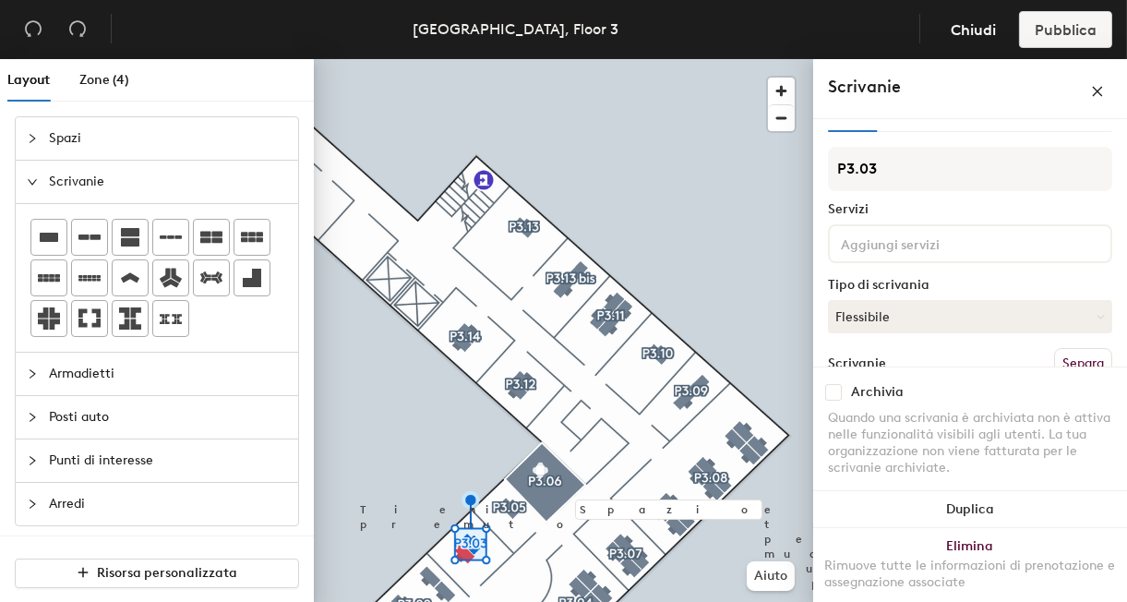
scroll to position [0, 0]
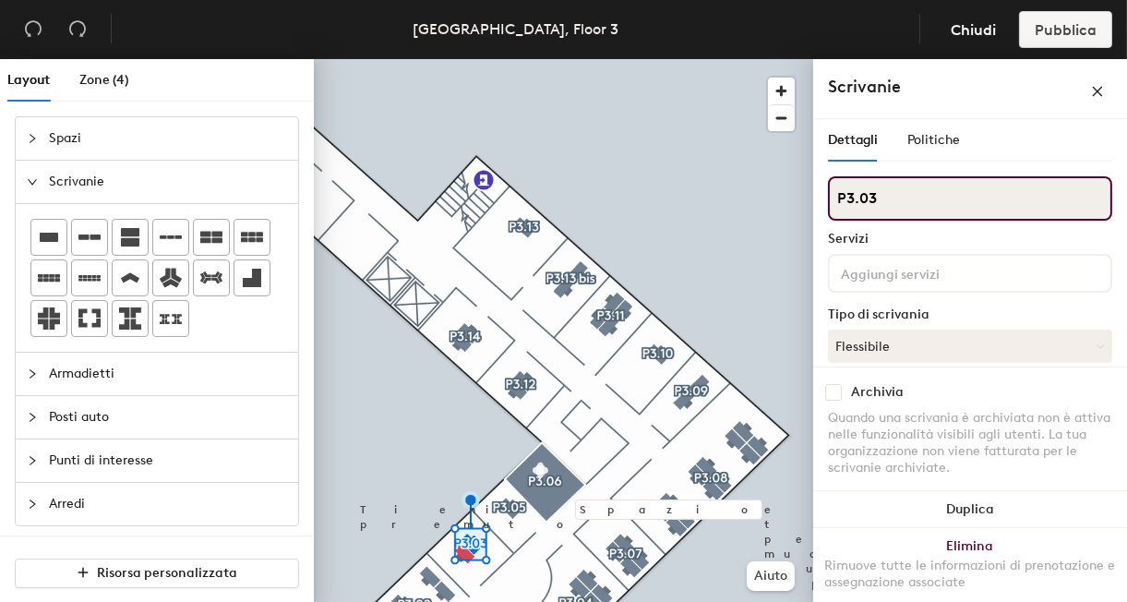
click at [904, 207] on input "P3.03" at bounding box center [970, 198] width 284 height 44
click at [811, 214] on div "Layout Zone (4) Spazi Scrivanie Armadietti Posti auto Punti di interesse Arredi…" at bounding box center [563, 334] width 1127 height 550
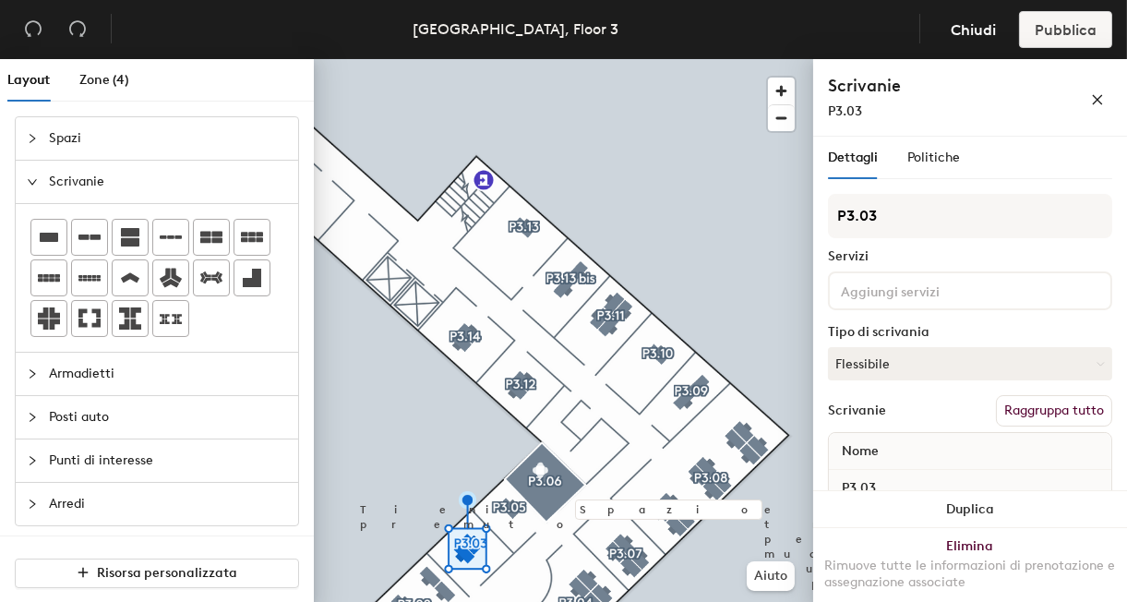
click at [1063, 410] on button "Raggruppa tutto" at bounding box center [1054, 410] width 116 height 31
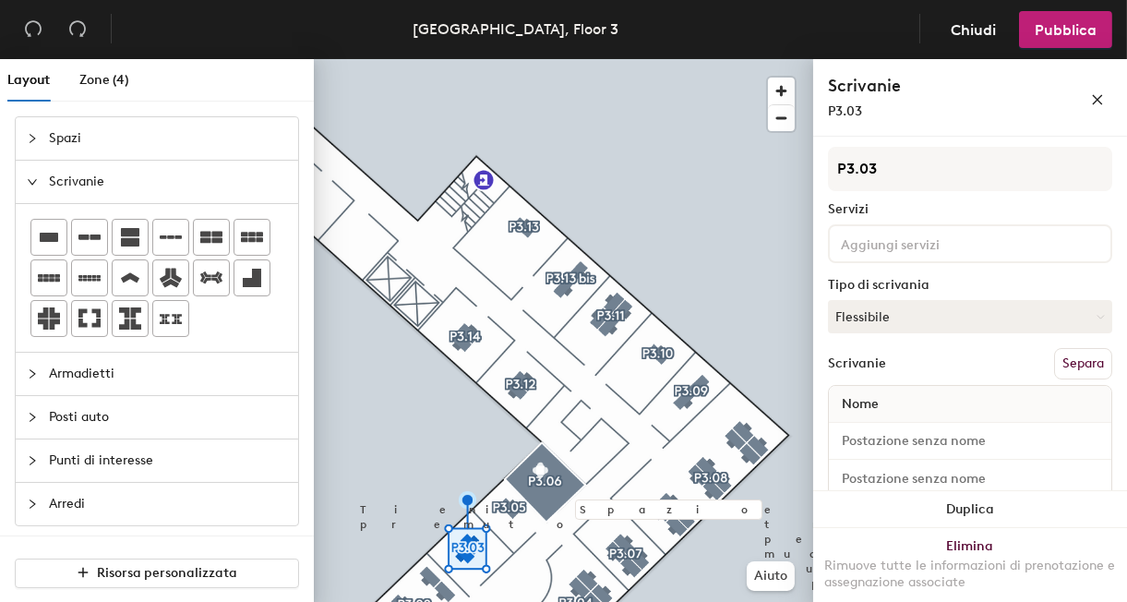
scroll to position [77, 0]
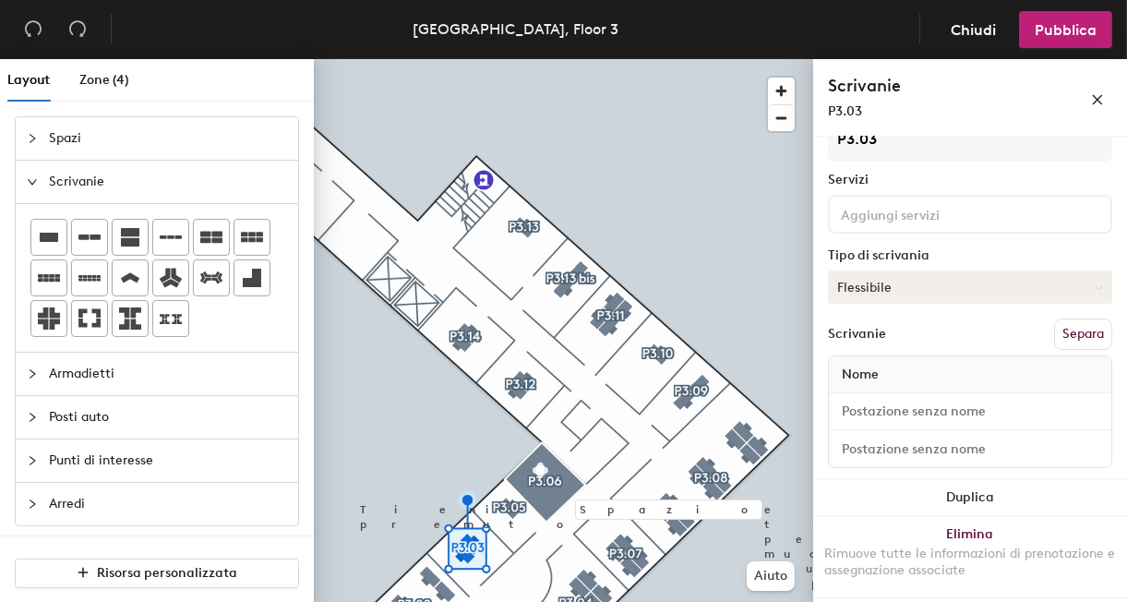
click at [989, 290] on button "Flessibile" at bounding box center [970, 286] width 284 height 33
click at [927, 369] on div "Flessibile" at bounding box center [921, 372] width 185 height 28
click at [1088, 36] on span "Pubblica" at bounding box center [1066, 30] width 62 height 18
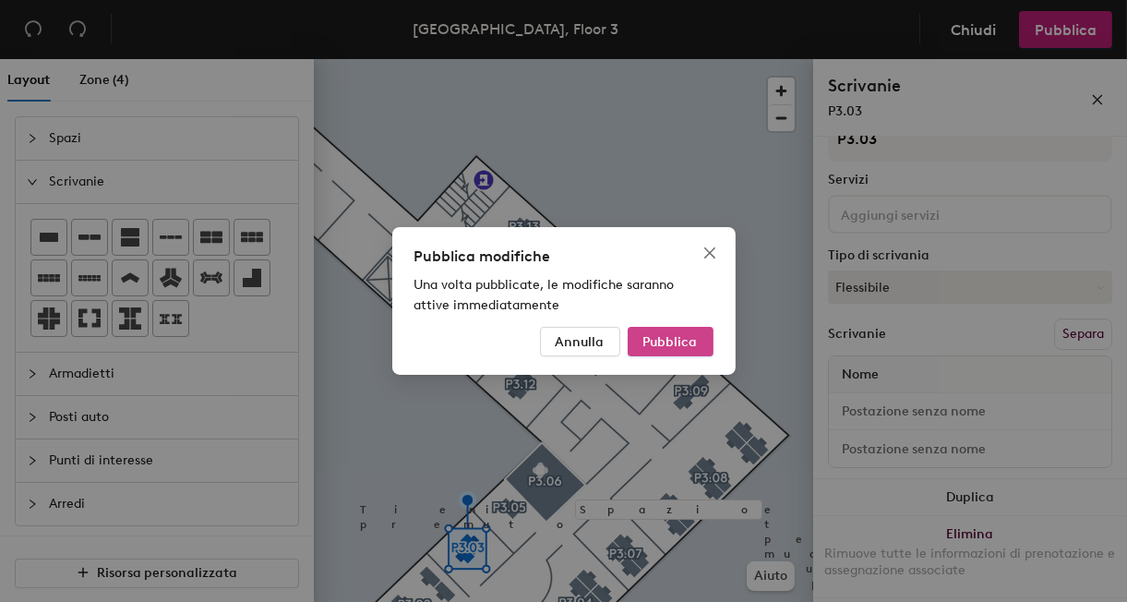
click at [683, 342] on span "Pubblica" at bounding box center [670, 342] width 54 height 16
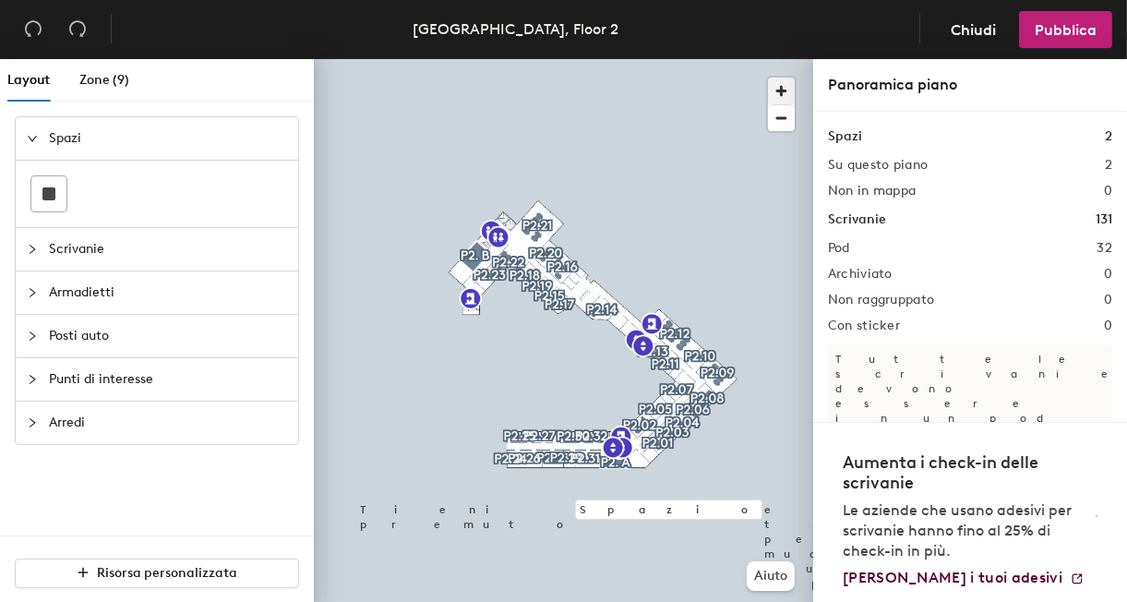
click at [784, 94] on span "button" at bounding box center [781, 91] width 27 height 27
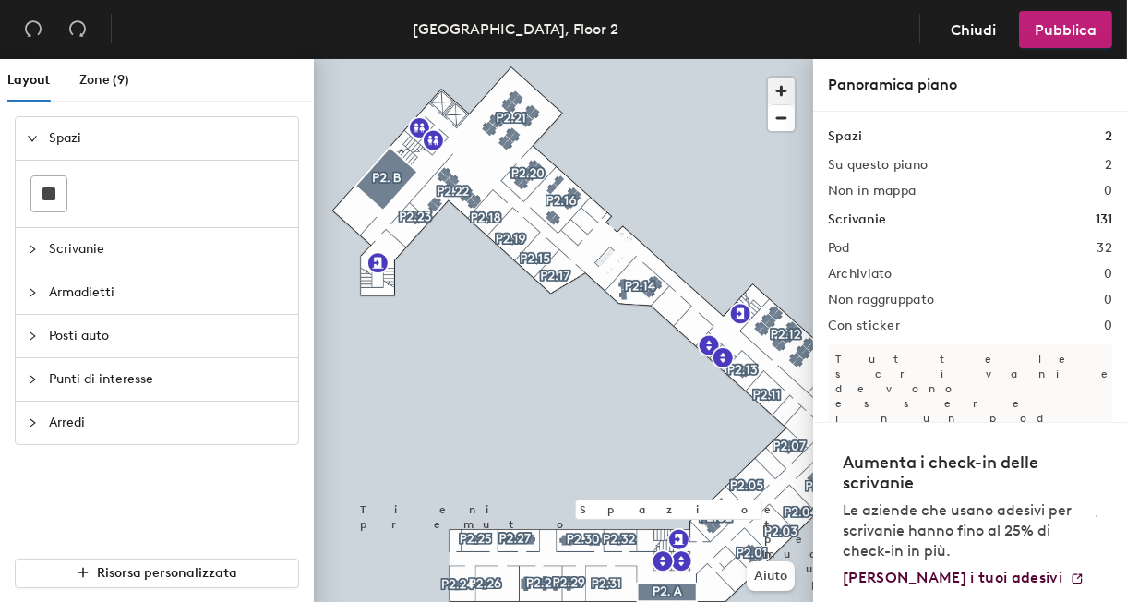
click at [784, 94] on span "button" at bounding box center [781, 91] width 27 height 27
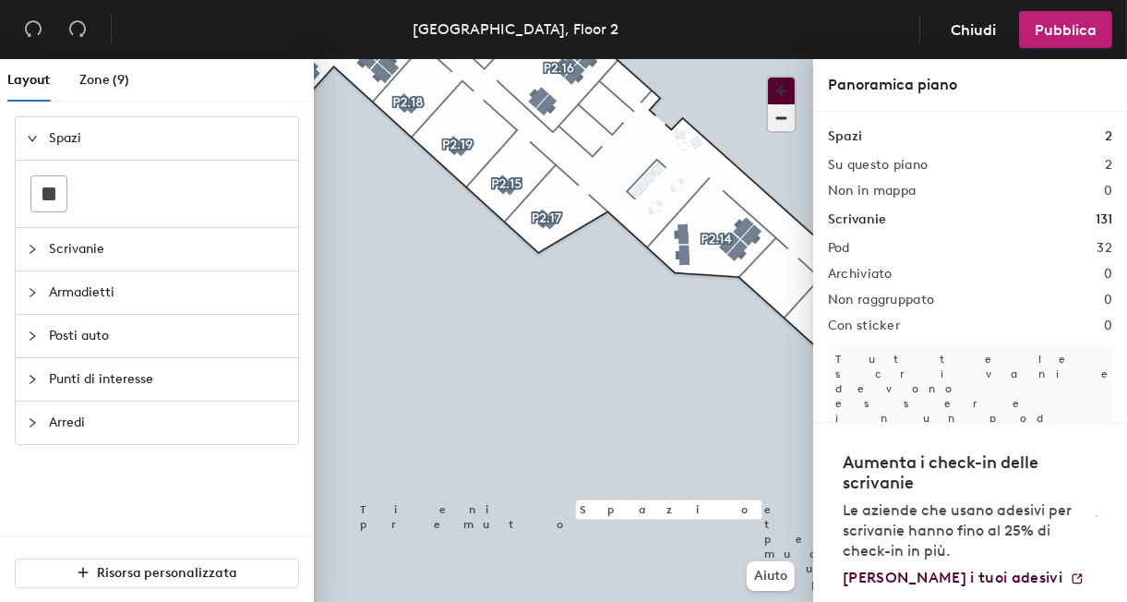
click at [768, 78] on button "button" at bounding box center [781, 91] width 27 height 27
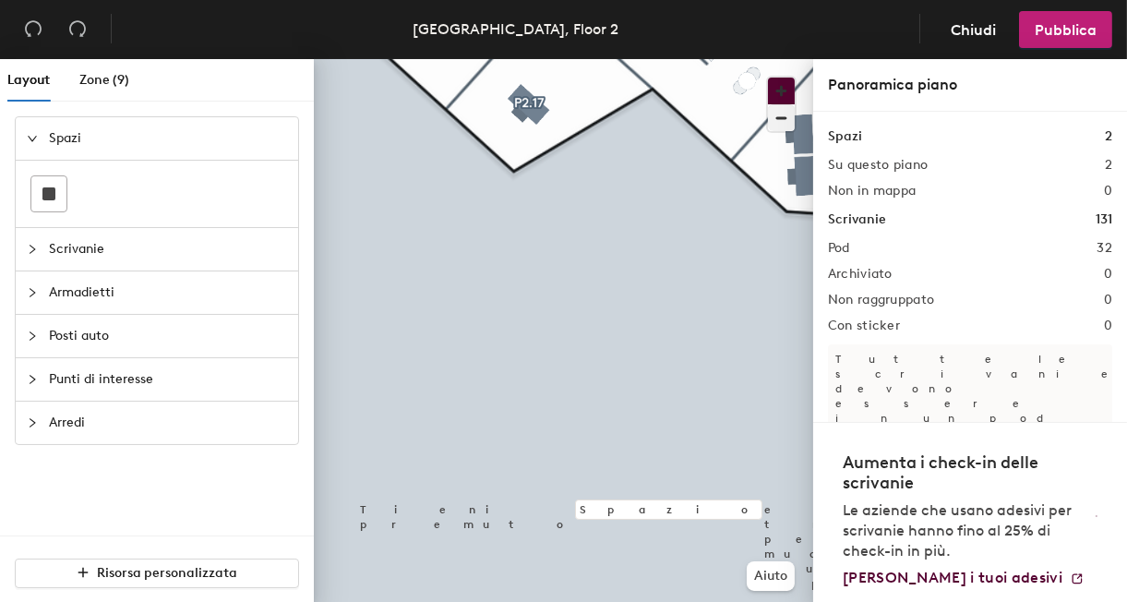
click at [768, 78] on button "button" at bounding box center [781, 91] width 27 height 27
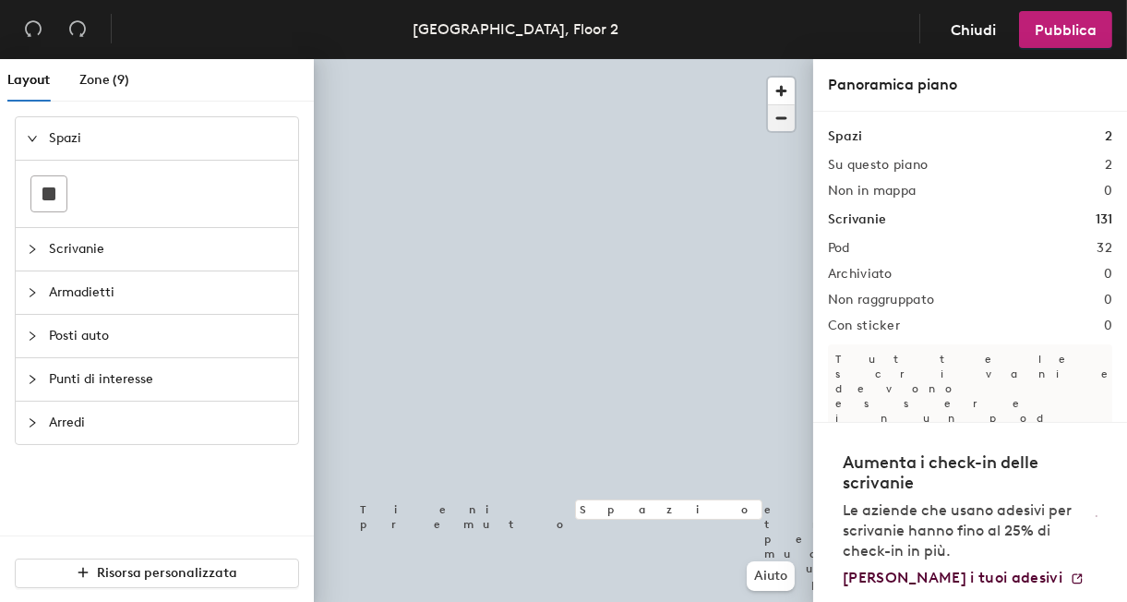
click at [777, 122] on span "button" at bounding box center [781, 118] width 27 height 26
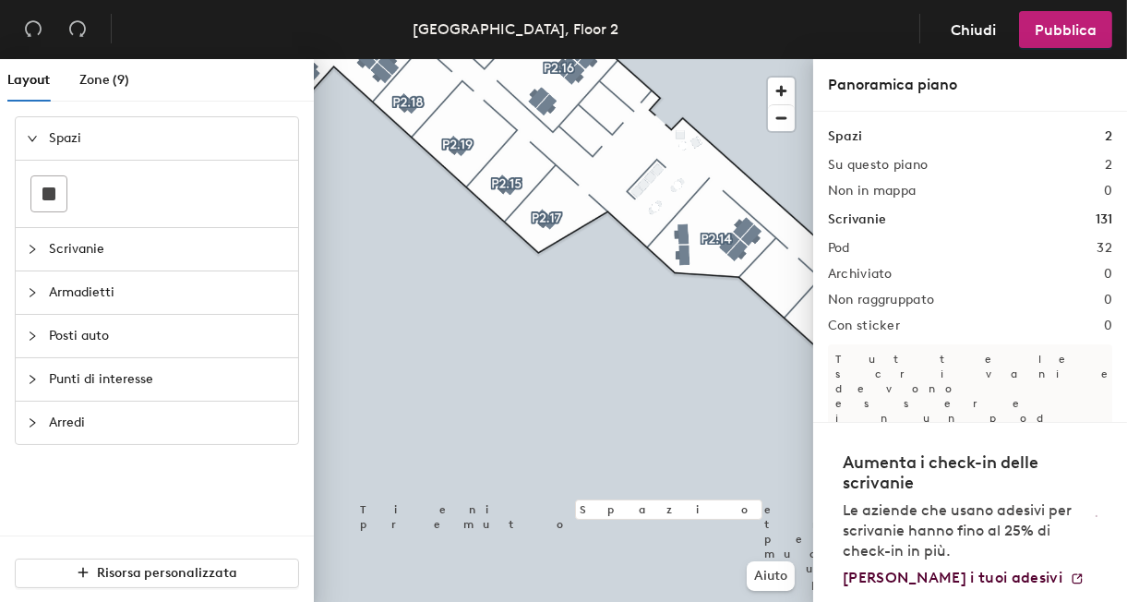
click at [303, 388] on div "Layout Zone (9) Spazi Scrivanie Armadietti Posti auto Punti di interesse Arredi…" at bounding box center [563, 334] width 1127 height 550
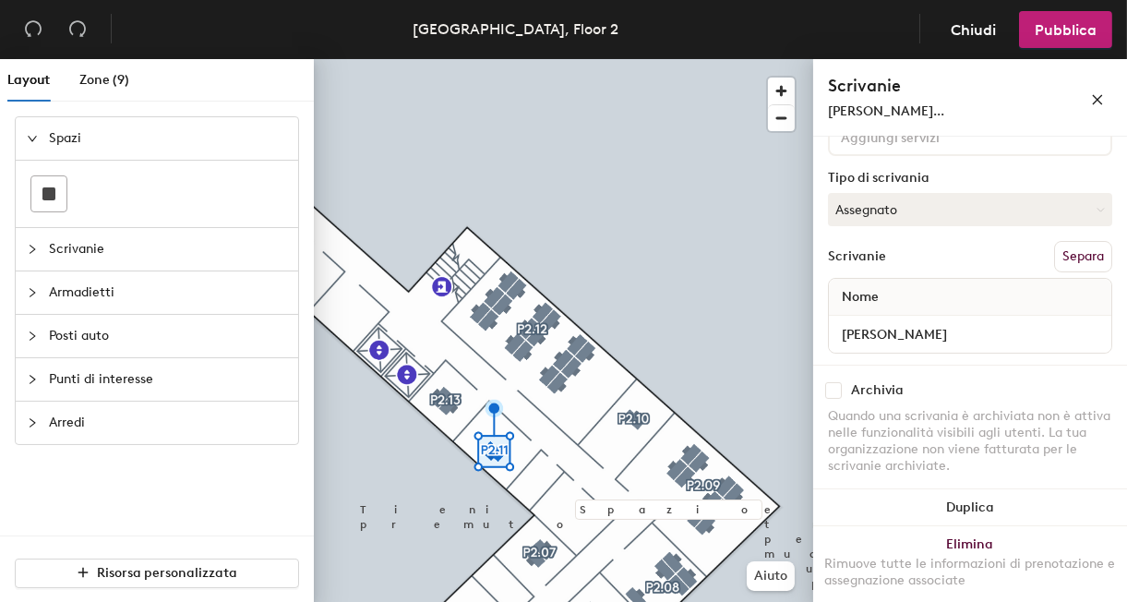
scroll to position [163, 0]
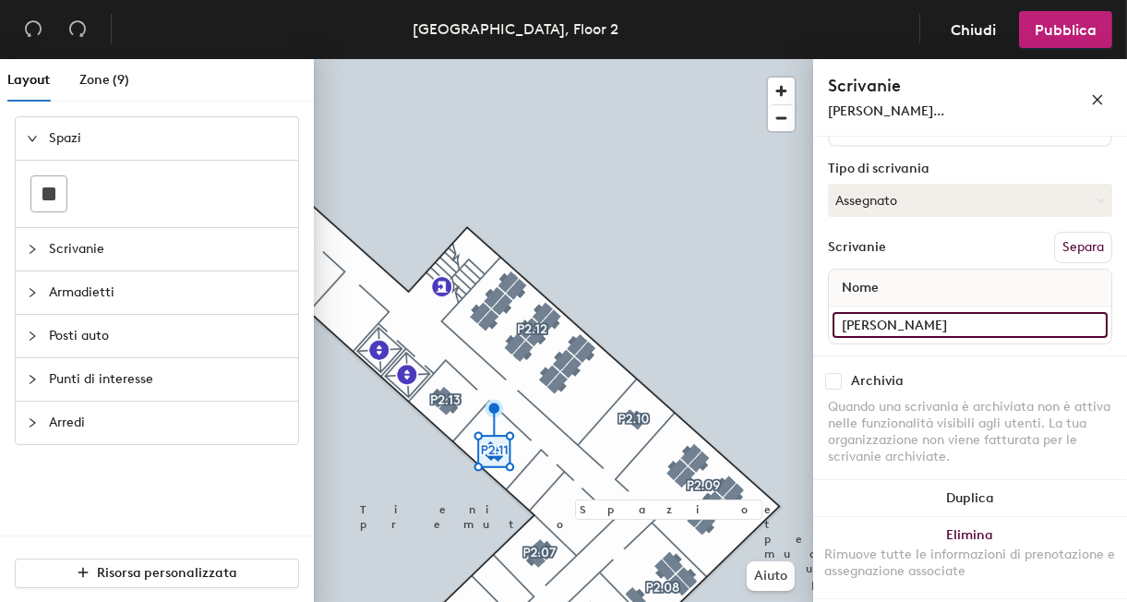
click at [1081, 325] on input "[PERSON_NAME]" at bounding box center [970, 325] width 275 height 26
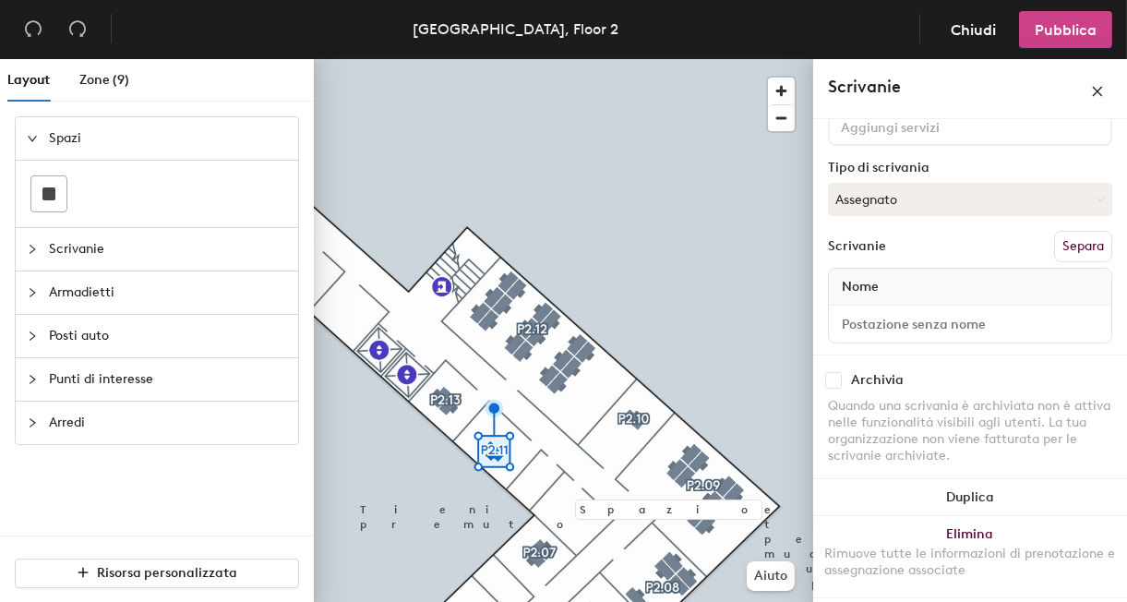
click at [1077, 41] on button "Pubblica" at bounding box center [1065, 29] width 93 height 37
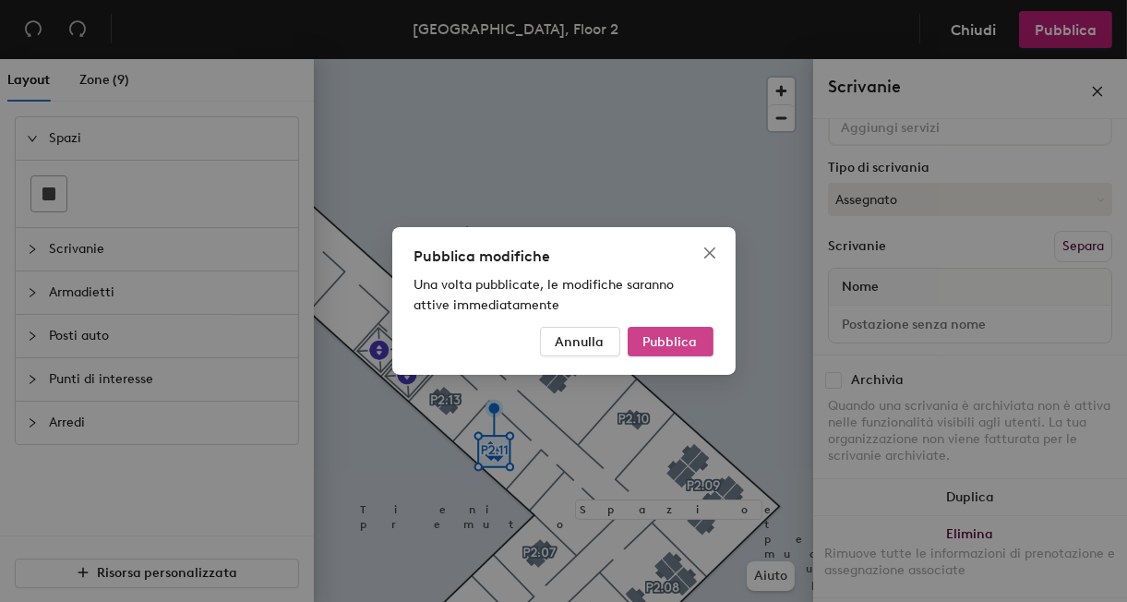
click at [679, 340] on span "Pubblica" at bounding box center [670, 342] width 54 height 16
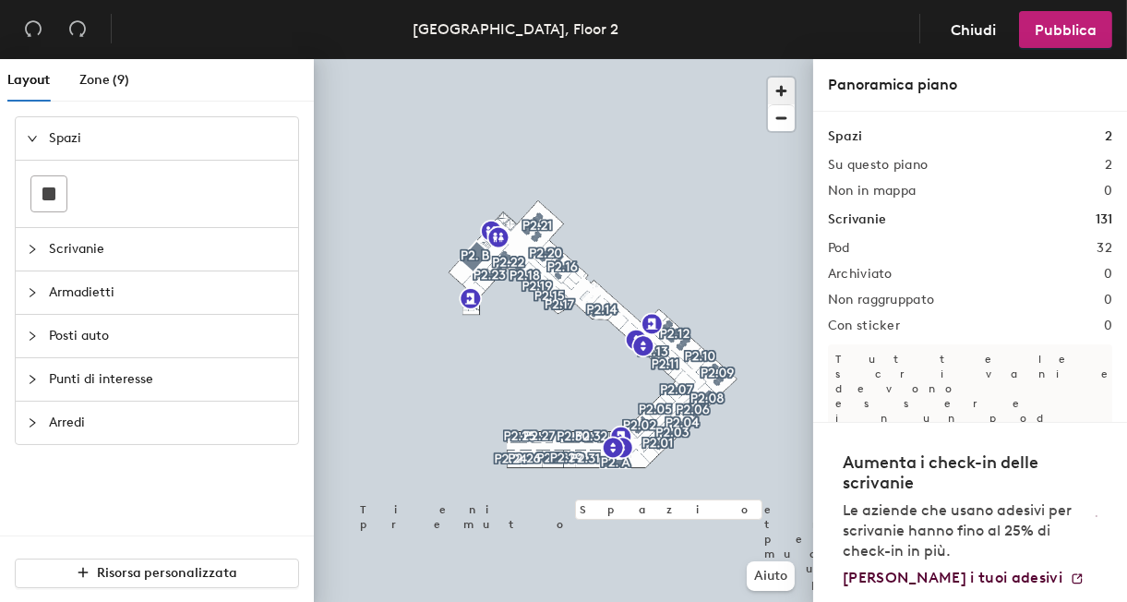
click at [780, 90] on span "button" at bounding box center [781, 91] width 27 height 27
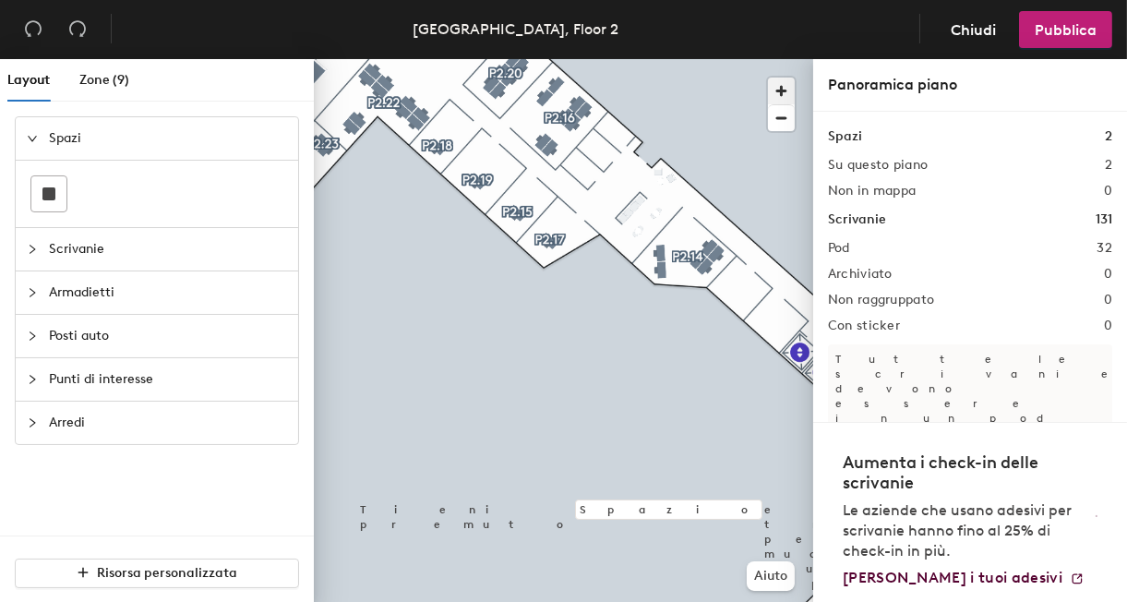
click at [780, 90] on span "button" at bounding box center [781, 91] width 27 height 27
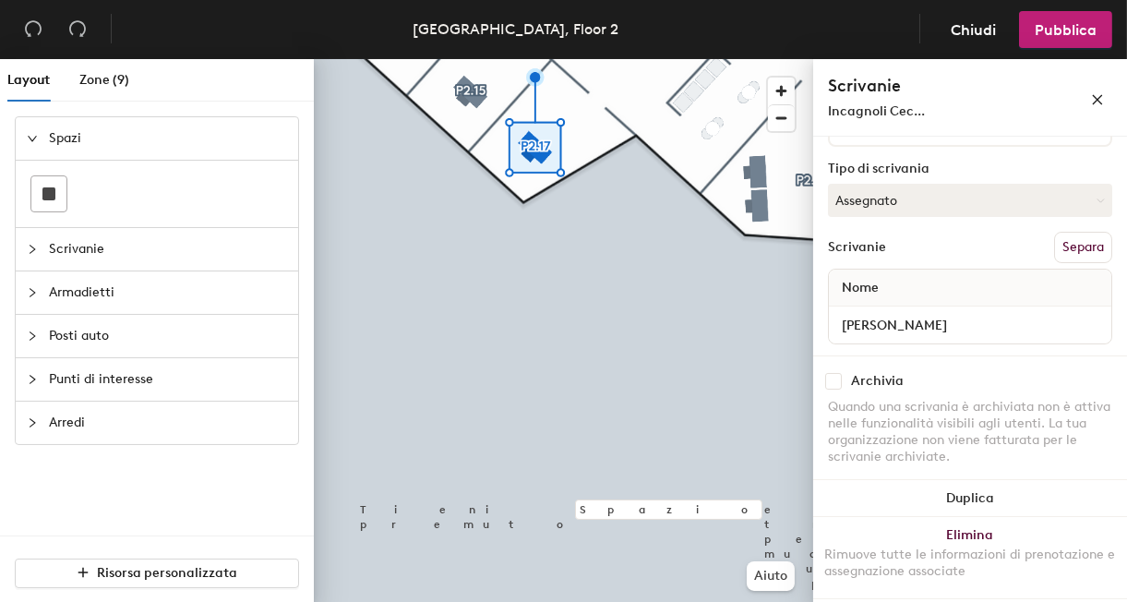
scroll to position [157, 0]
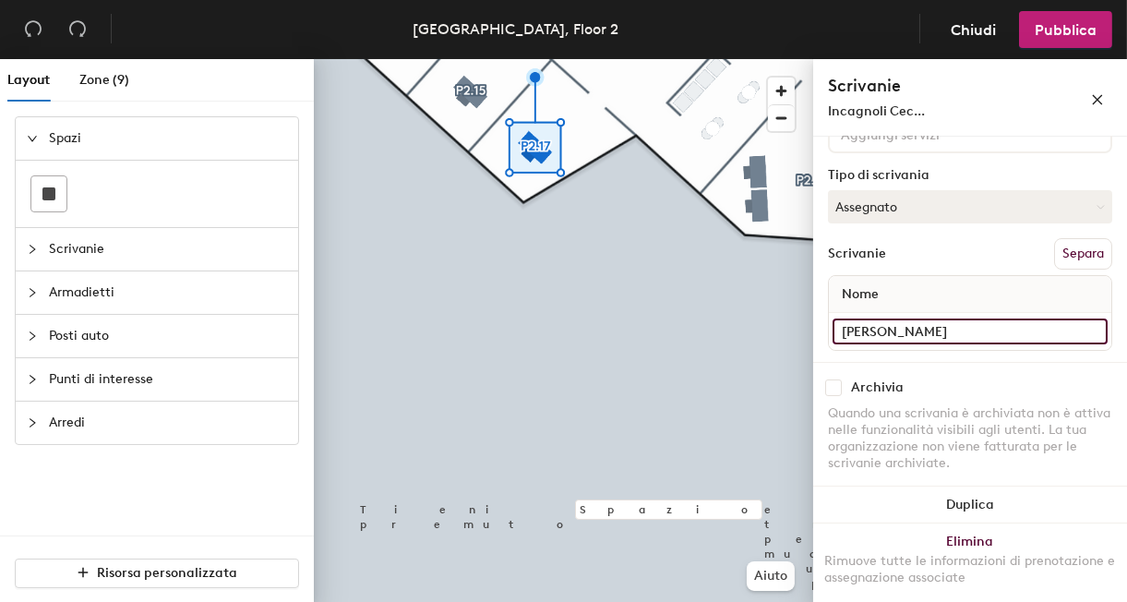
click at [1084, 330] on input "[PERSON_NAME]" at bounding box center [970, 331] width 275 height 26
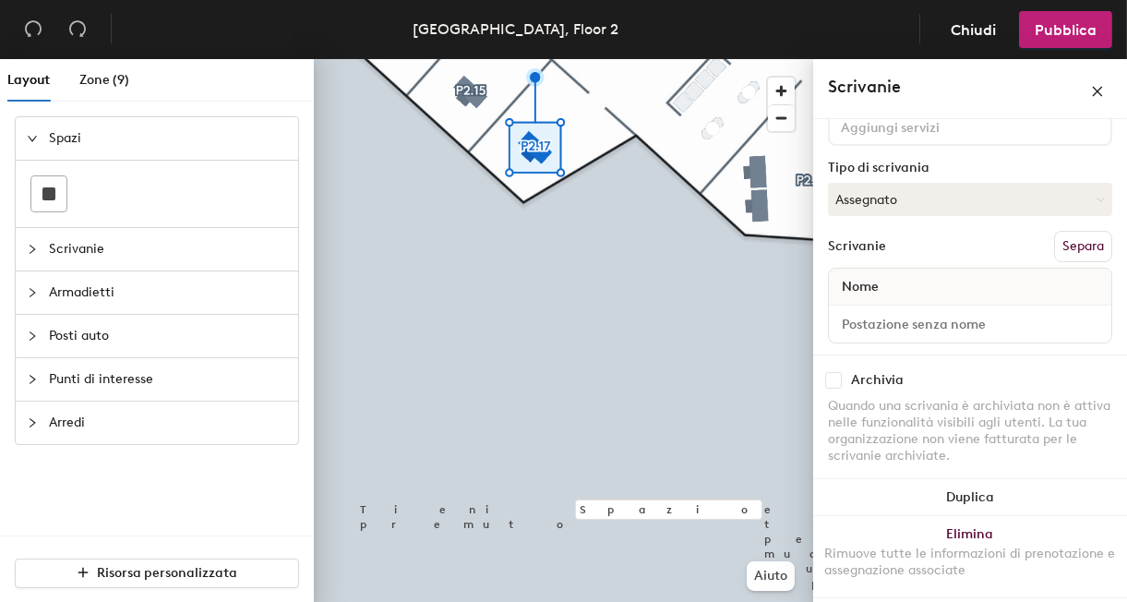
scroll to position [0, 0]
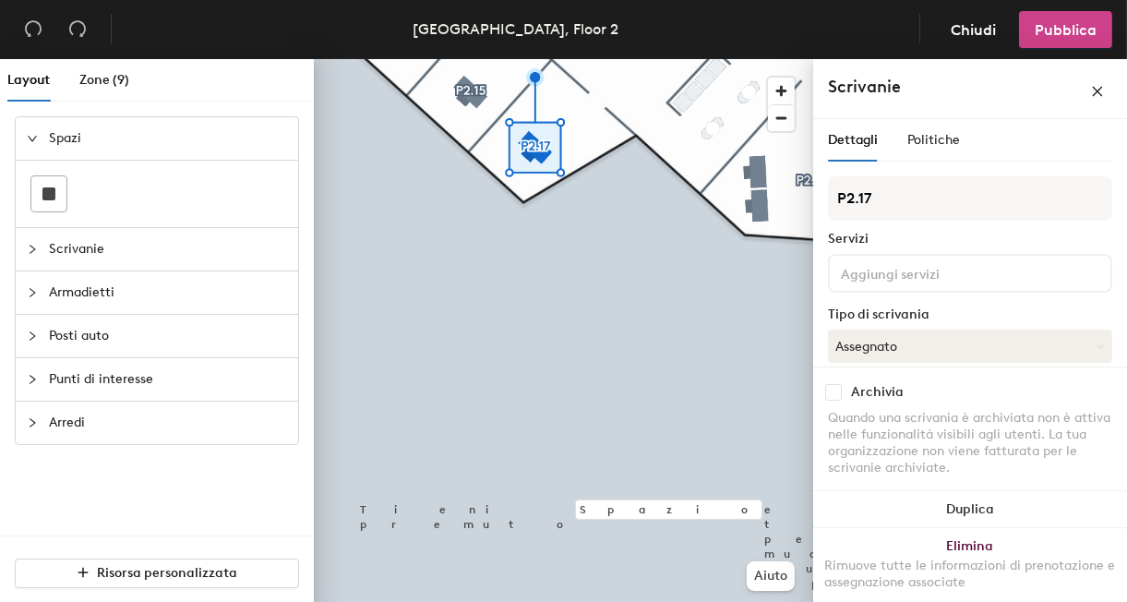
click at [1058, 30] on span "Pubblica" at bounding box center [1066, 30] width 62 height 18
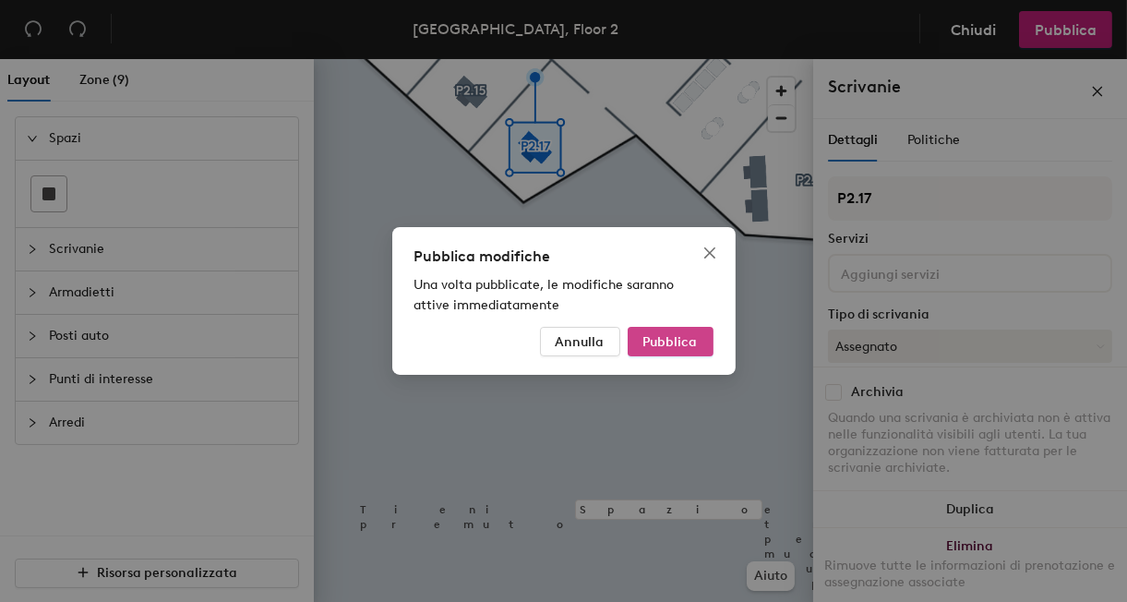
click at [672, 340] on span "Pubblica" at bounding box center [670, 342] width 54 height 16
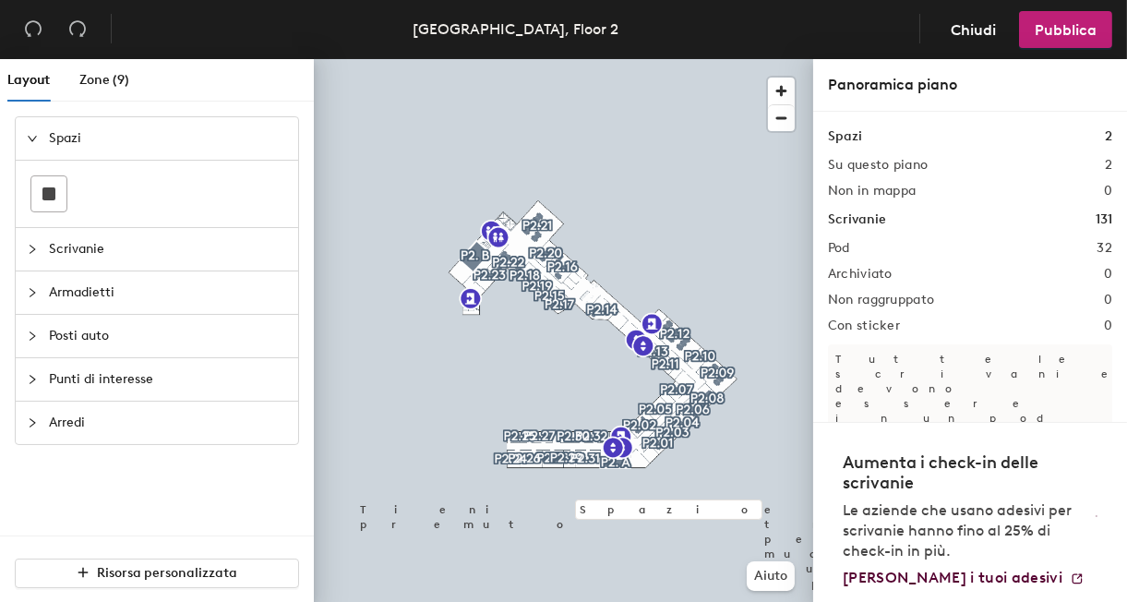
scroll to position [113, 0]
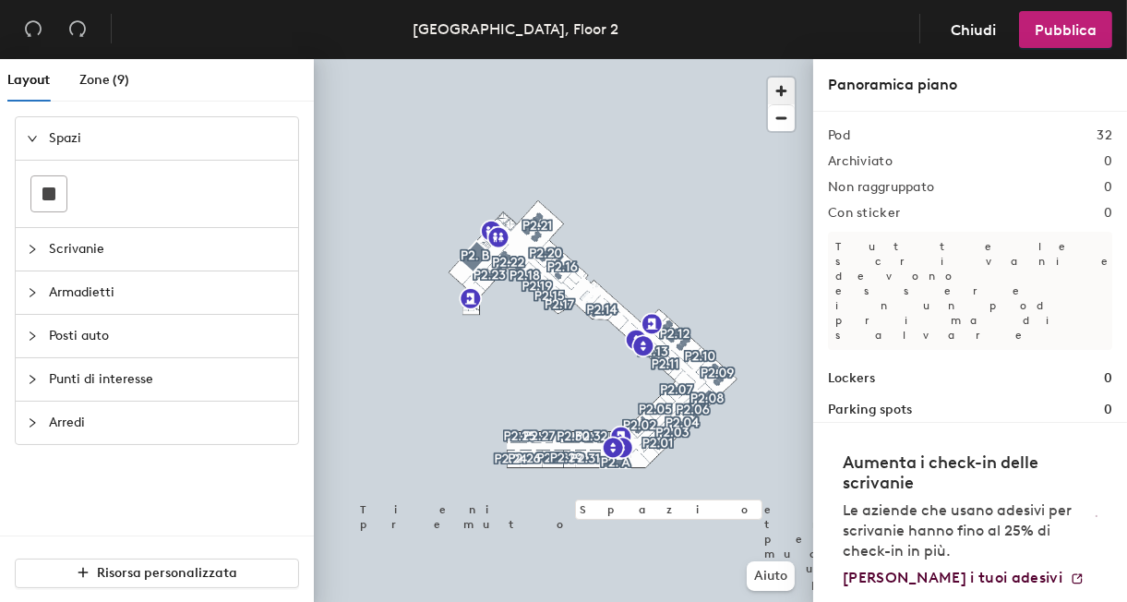
click at [788, 89] on span "button" at bounding box center [781, 91] width 27 height 27
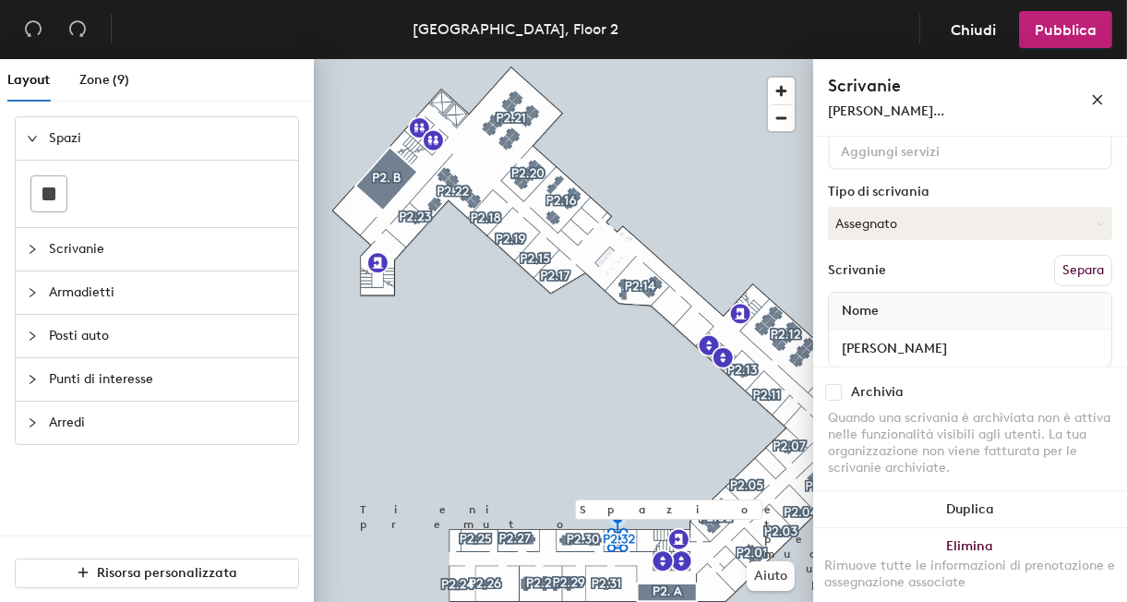
scroll to position [147, 0]
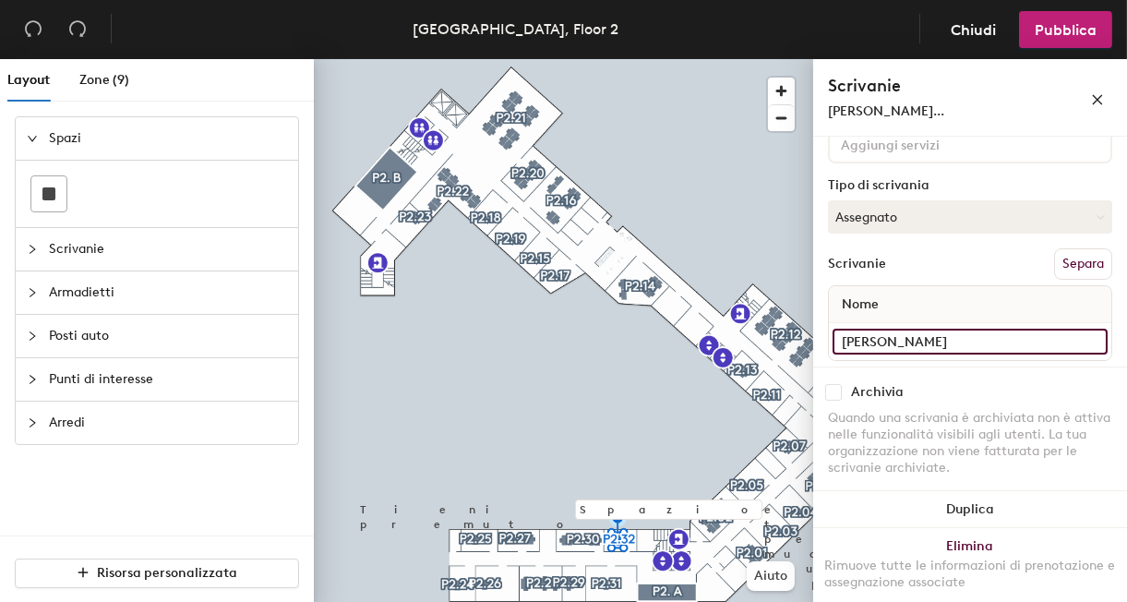
click at [1078, 339] on input "[PERSON_NAME]" at bounding box center [970, 342] width 275 height 26
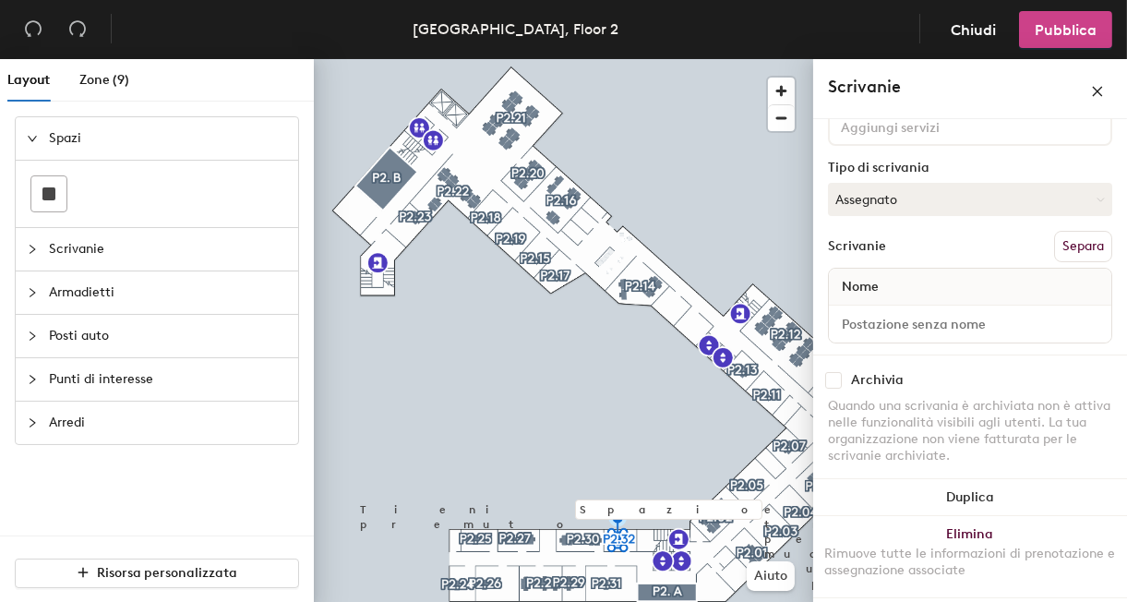
click at [1053, 23] on span "Pubblica" at bounding box center [1066, 30] width 62 height 18
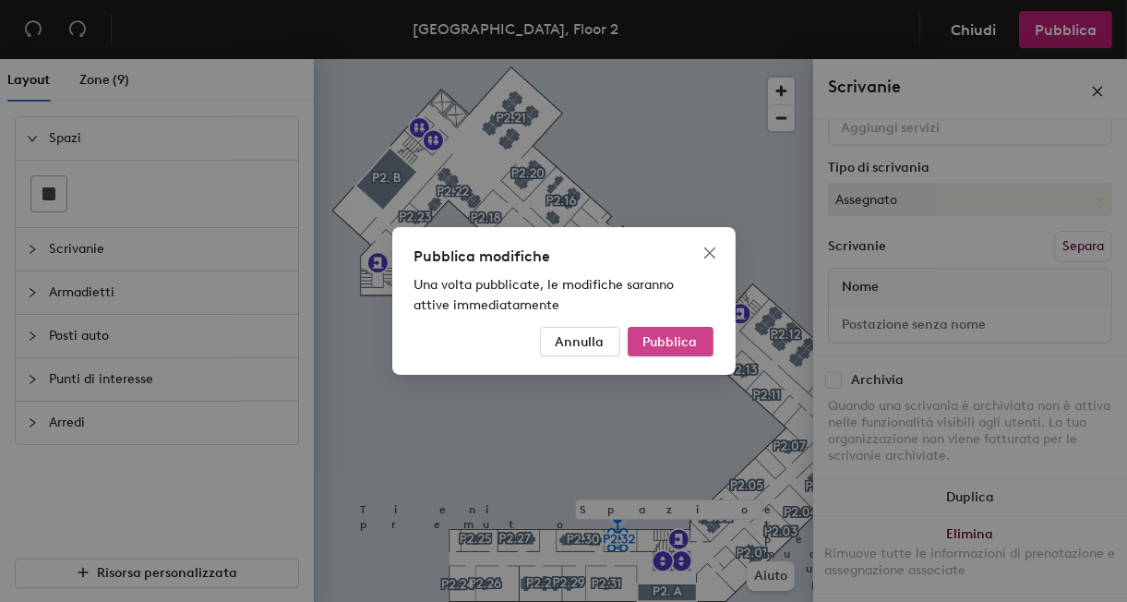
click at [678, 340] on span "Pubblica" at bounding box center [670, 342] width 54 height 16
